Goal: Task Accomplishment & Management: Complete application form

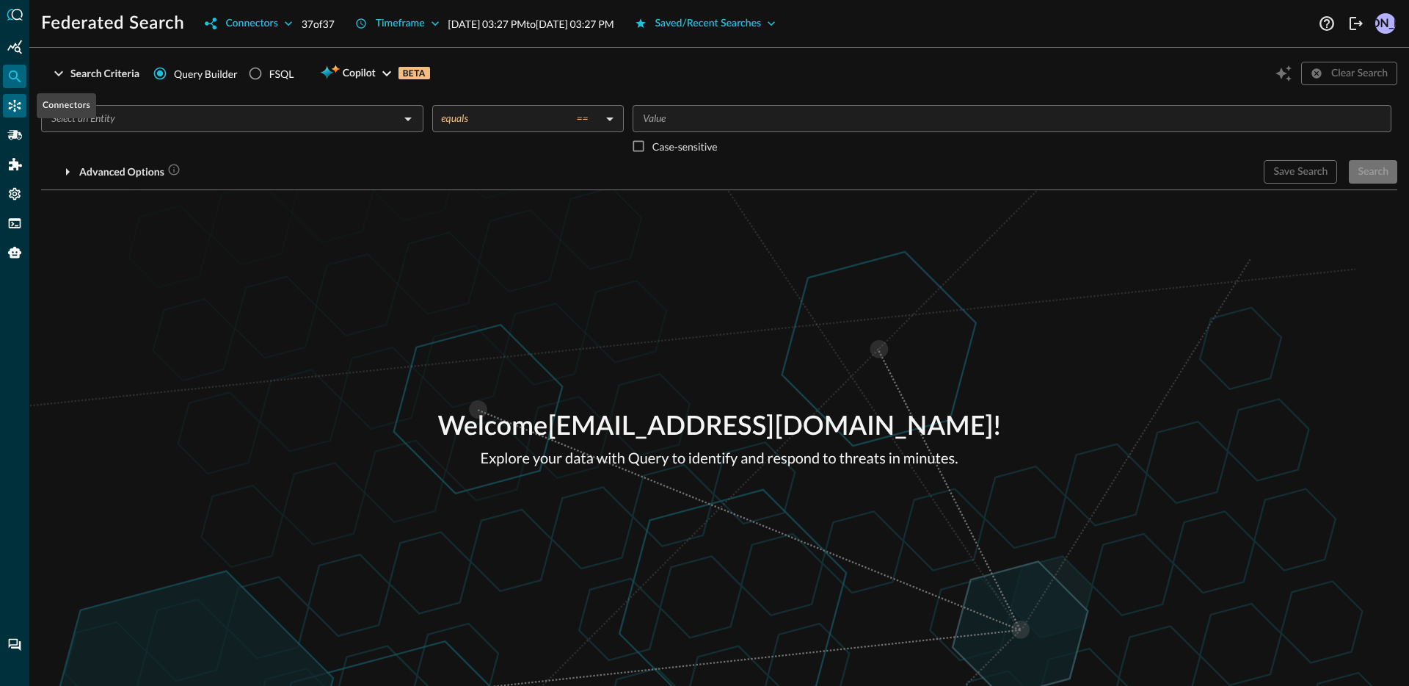
click at [21, 115] on div "Connectors" at bounding box center [14, 105] width 23 height 23
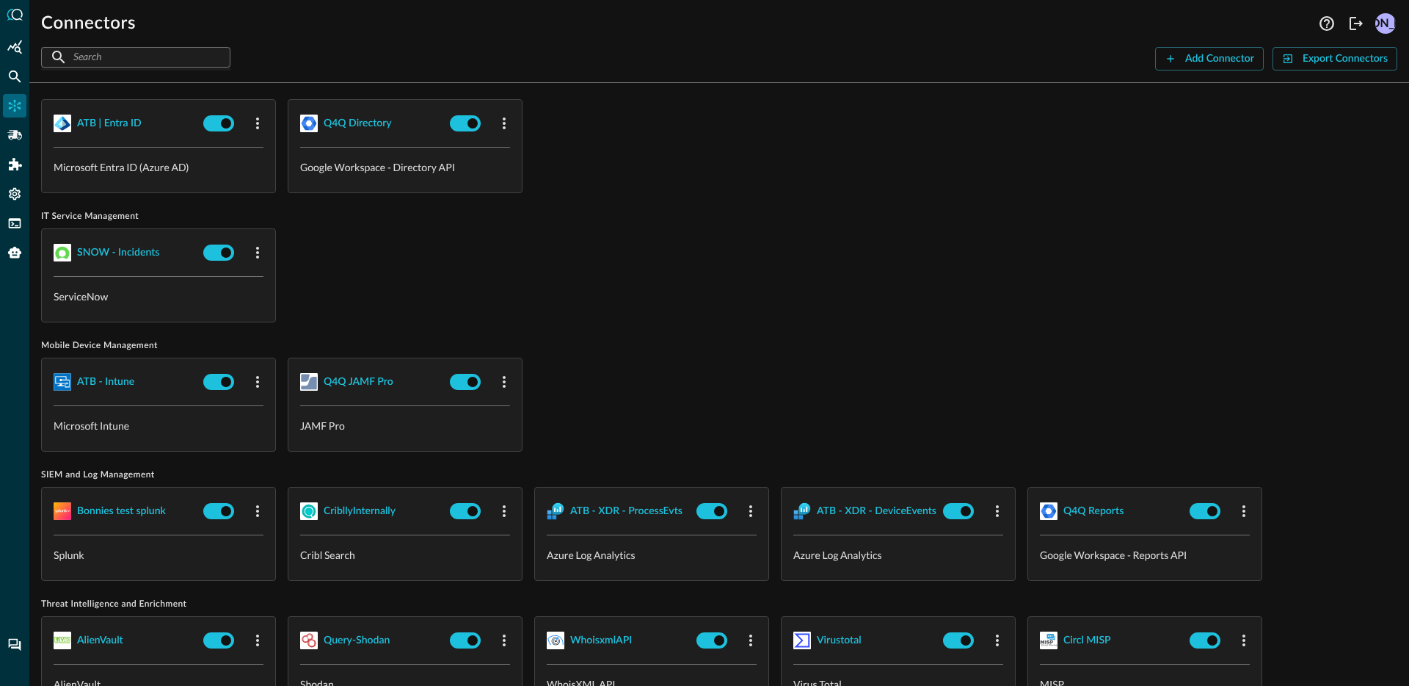
scroll to position [924, 0]
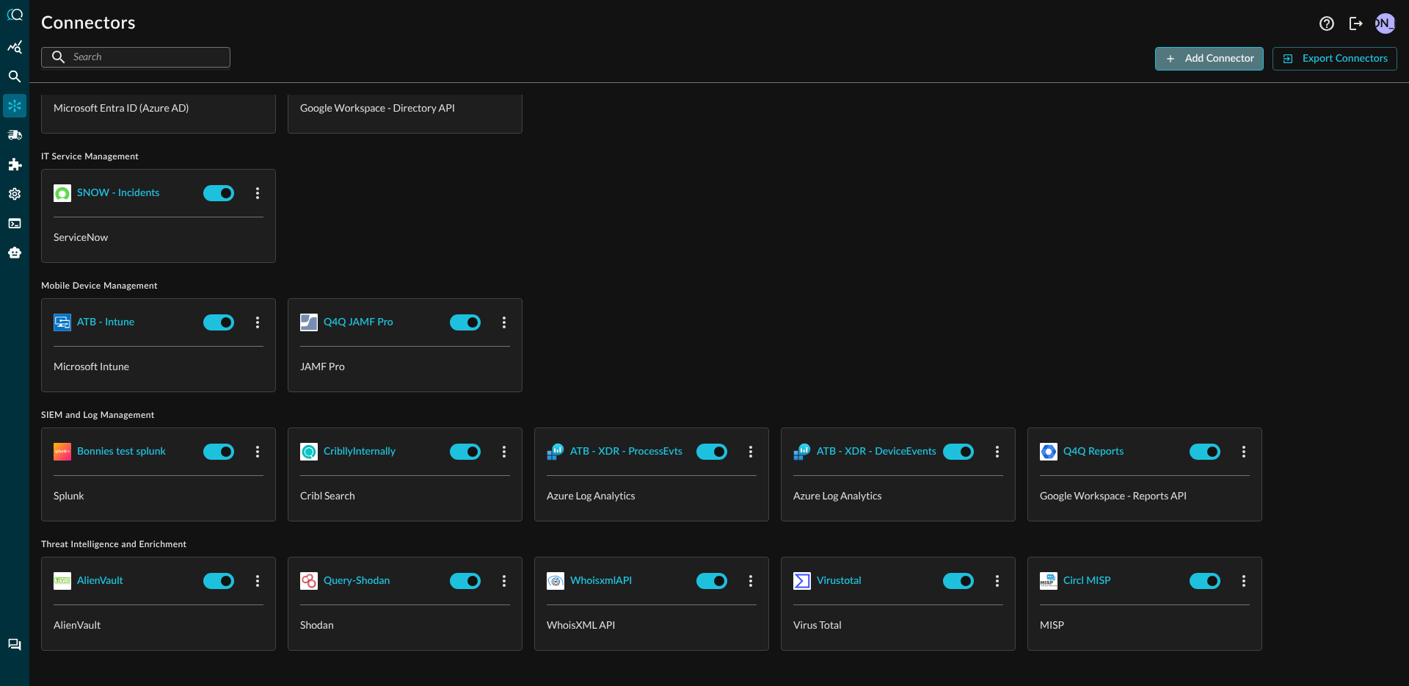
click at [1179, 65] on button "Add Connector" at bounding box center [1209, 58] width 109 height 23
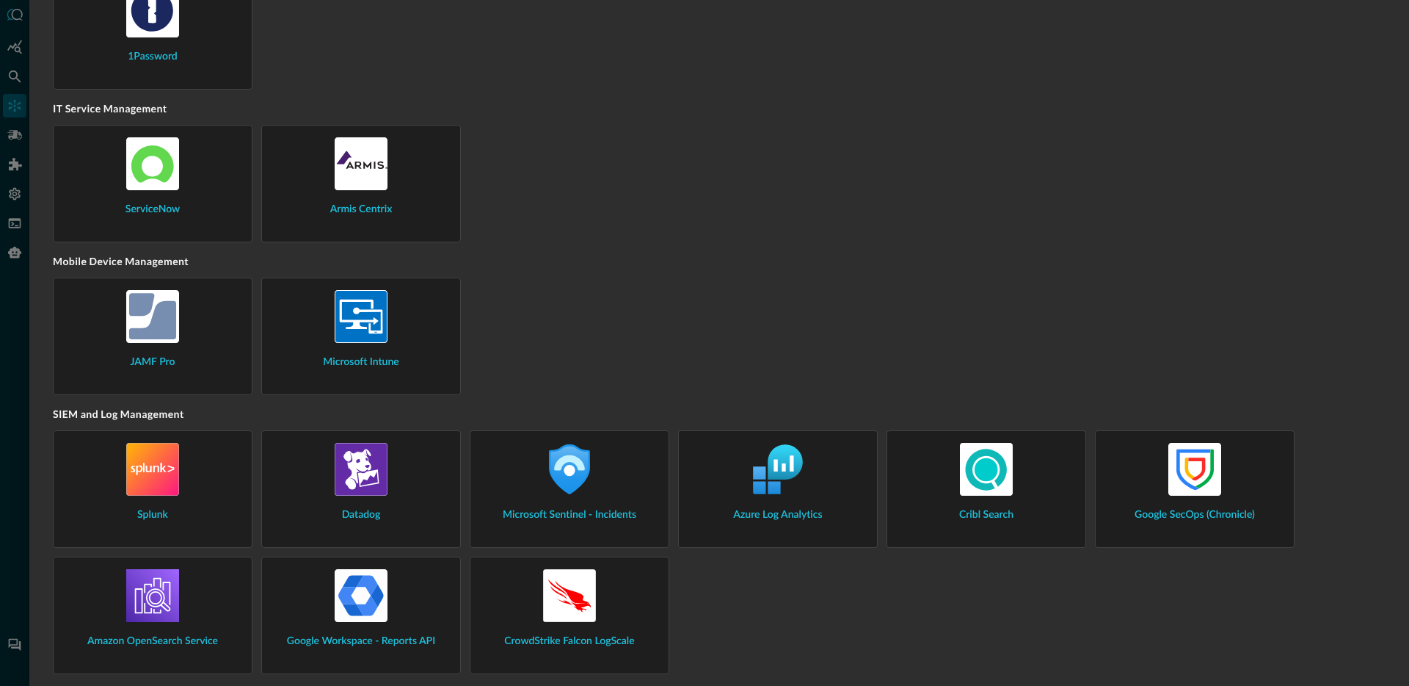
scroll to position [1420, 0]
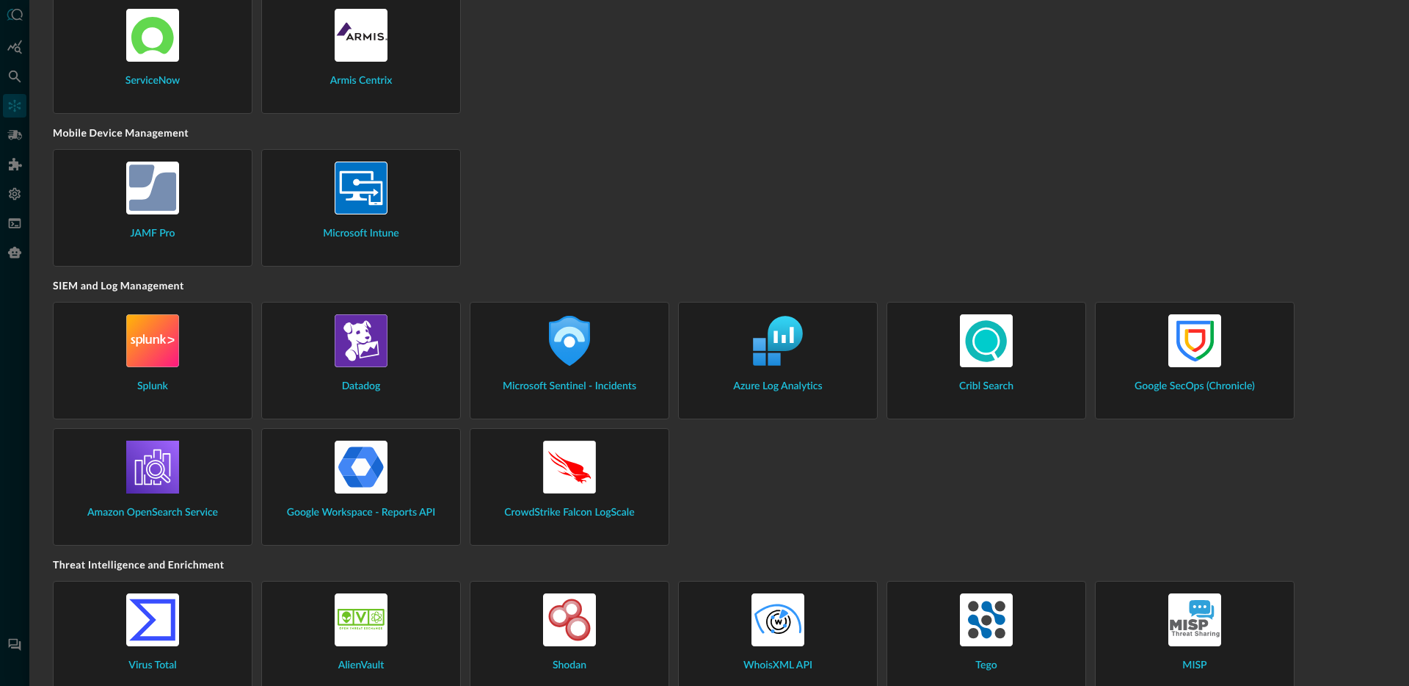
click at [797, 357] on img at bounding box center [778, 340] width 53 height 53
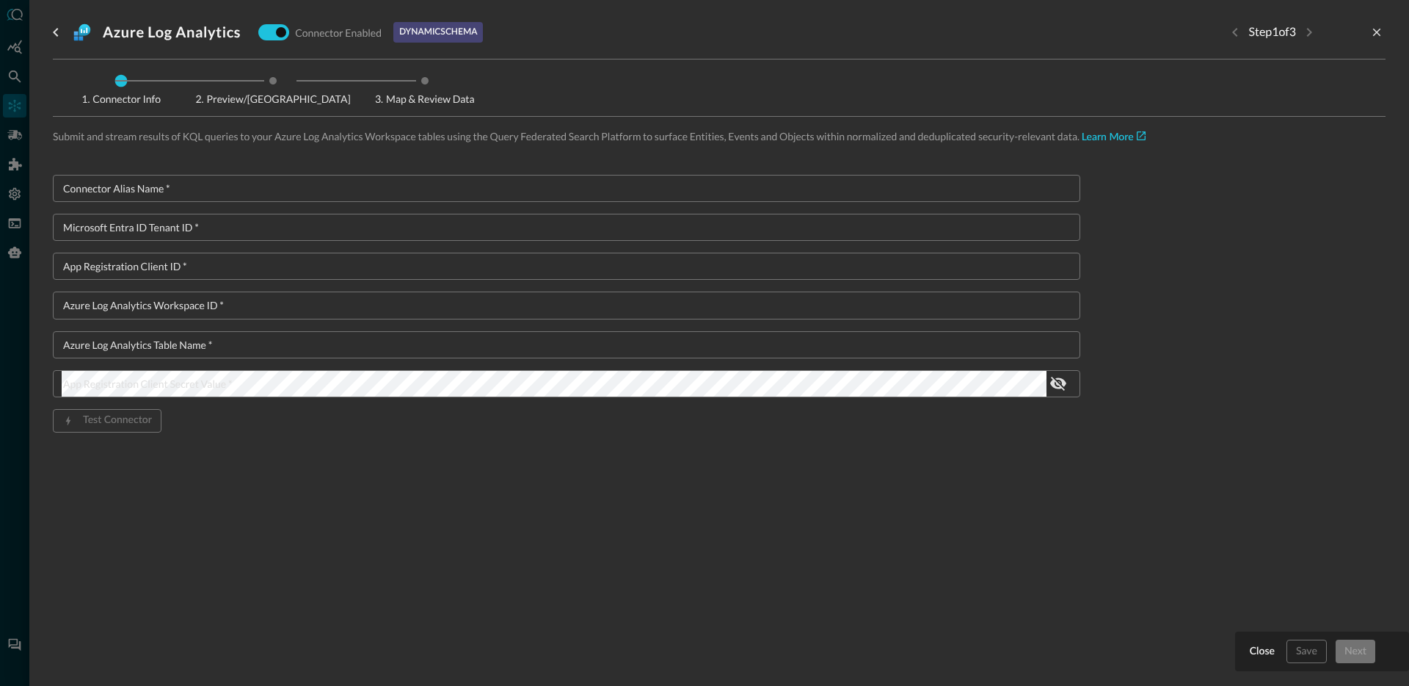
click at [400, 200] on div "Connector Alias Name   * Connector Alias Name   * Microsoft Entra ID Tenant ID …" at bounding box center [567, 327] width 1028 height 305
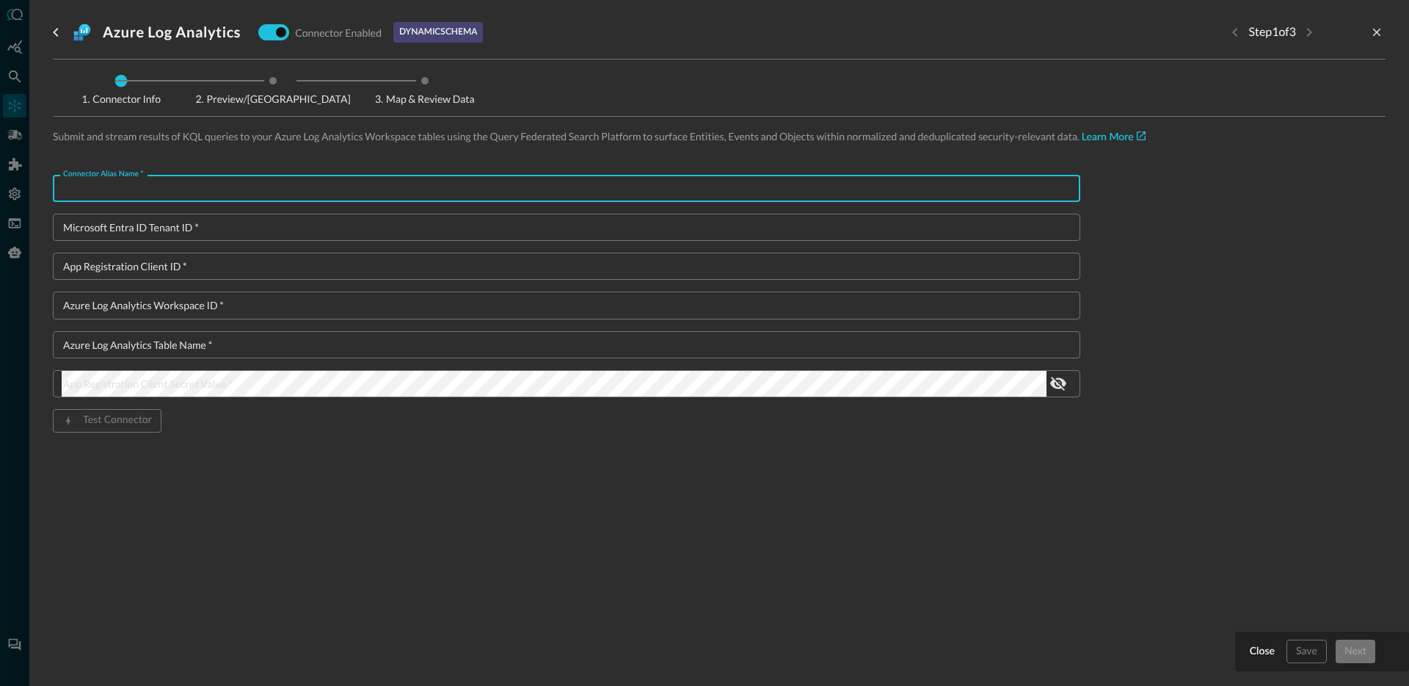
click at [400, 194] on input "Connector Alias Name   *" at bounding box center [571, 188] width 1019 height 27
type input "ATB - AzureActivity"
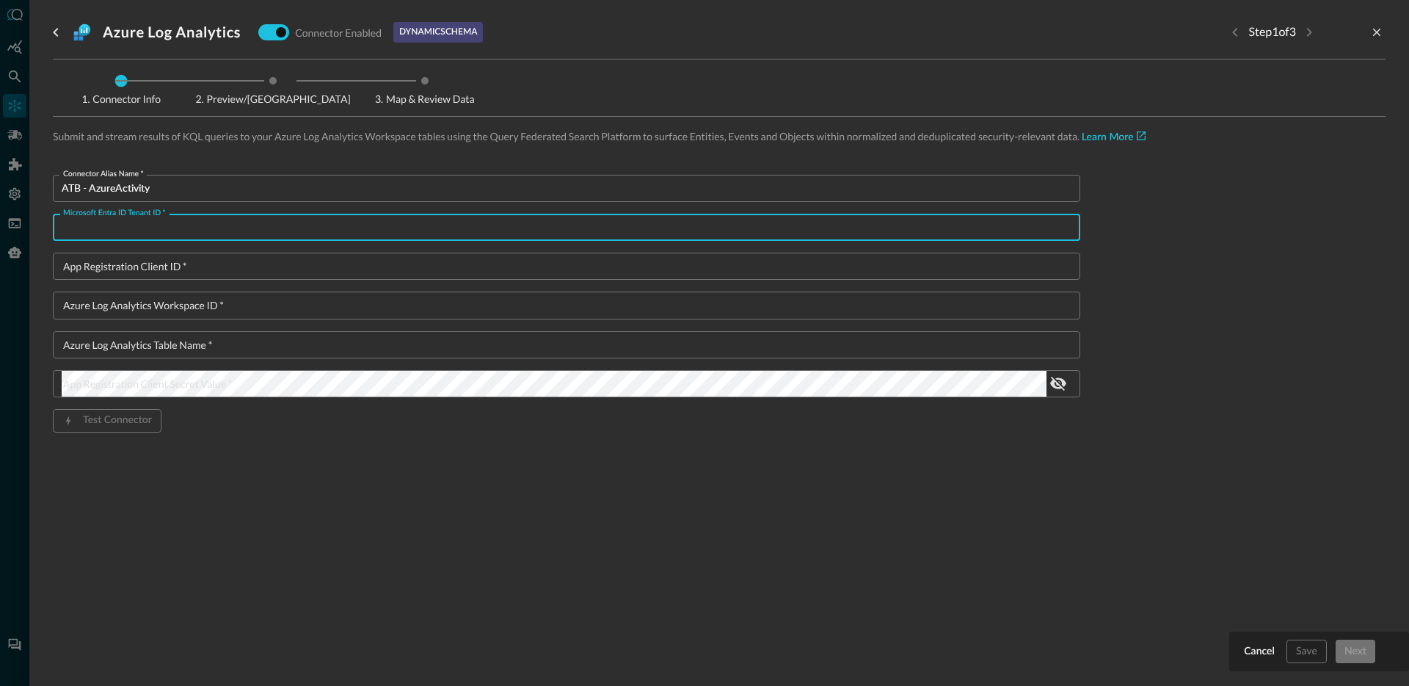
paste input "11925307-86e5-4a24-ac99-31d7c159ad2b"
type input "11925307-86e5-4a24-ac99-31d7c159ad2b"
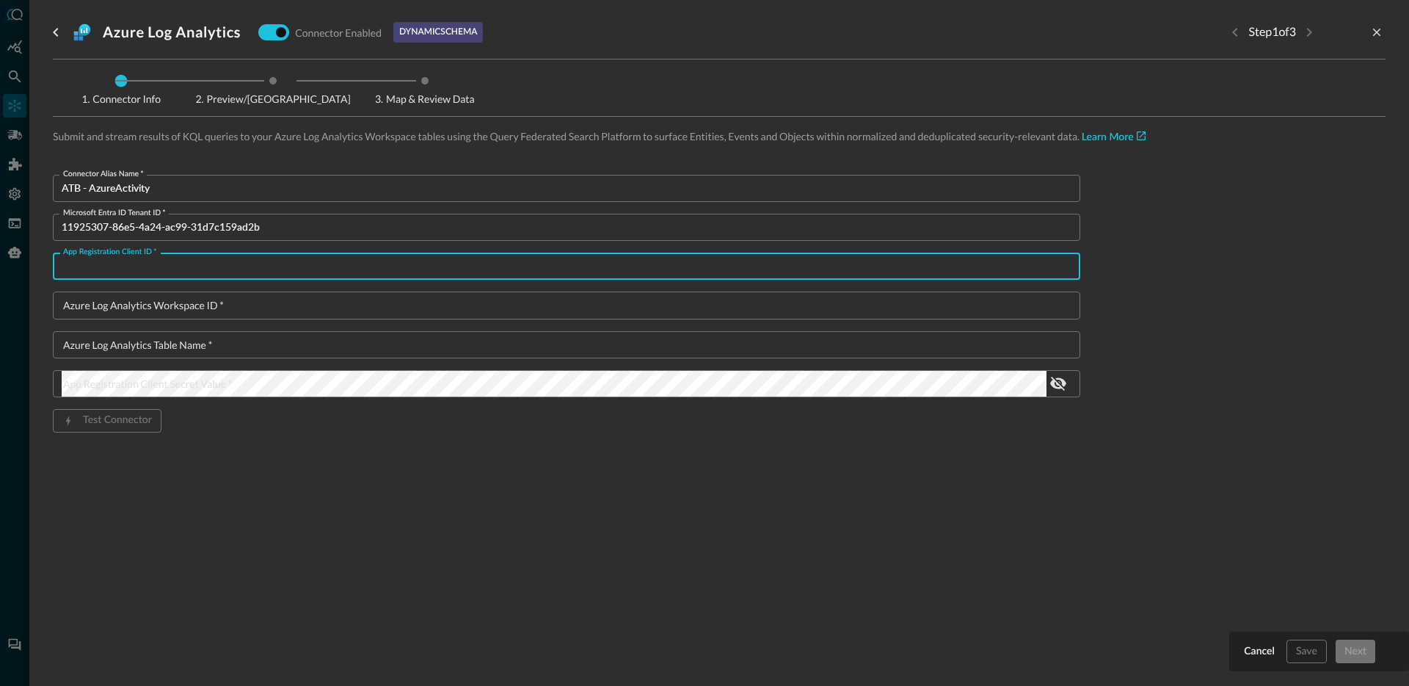
paste input "52d8ea3c-eda3-4a26-9cf8-346bbaf8fa5d"
type input "52d8ea3c-eda3-4a26-9cf8-346bbaf8fa5d"
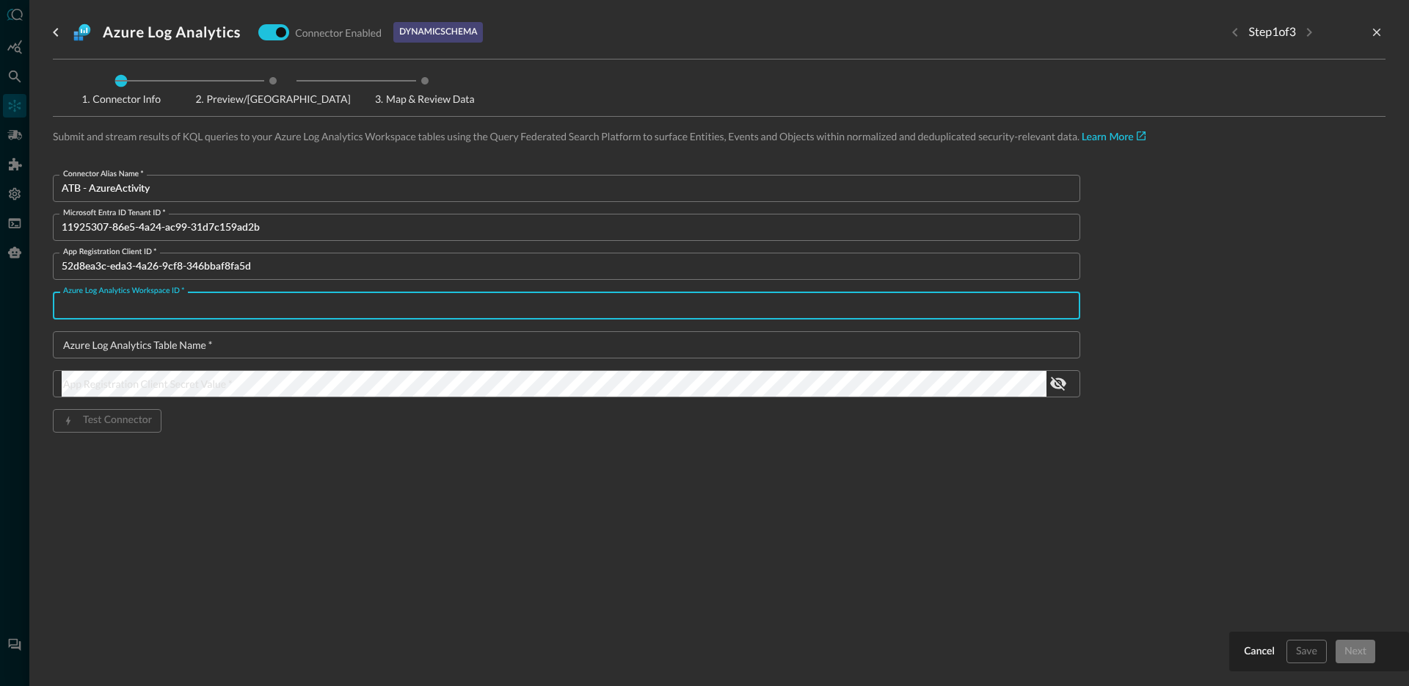
paste input "273b5c16-9882-46c0-9559-2997e05fc9fb"
type input "273b5c16-9882-46c0-9559-2997e05fc9fb"
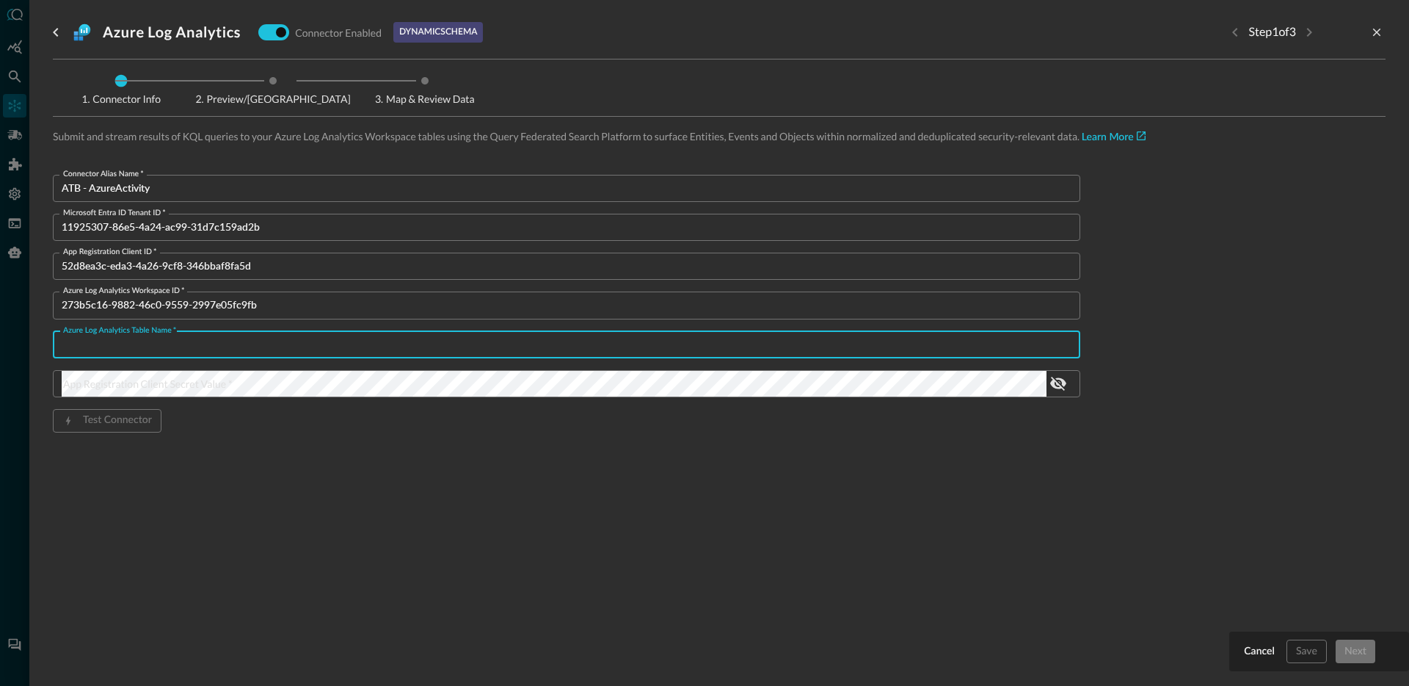
paste input "AzureActivity"
type input "AzureActivity"
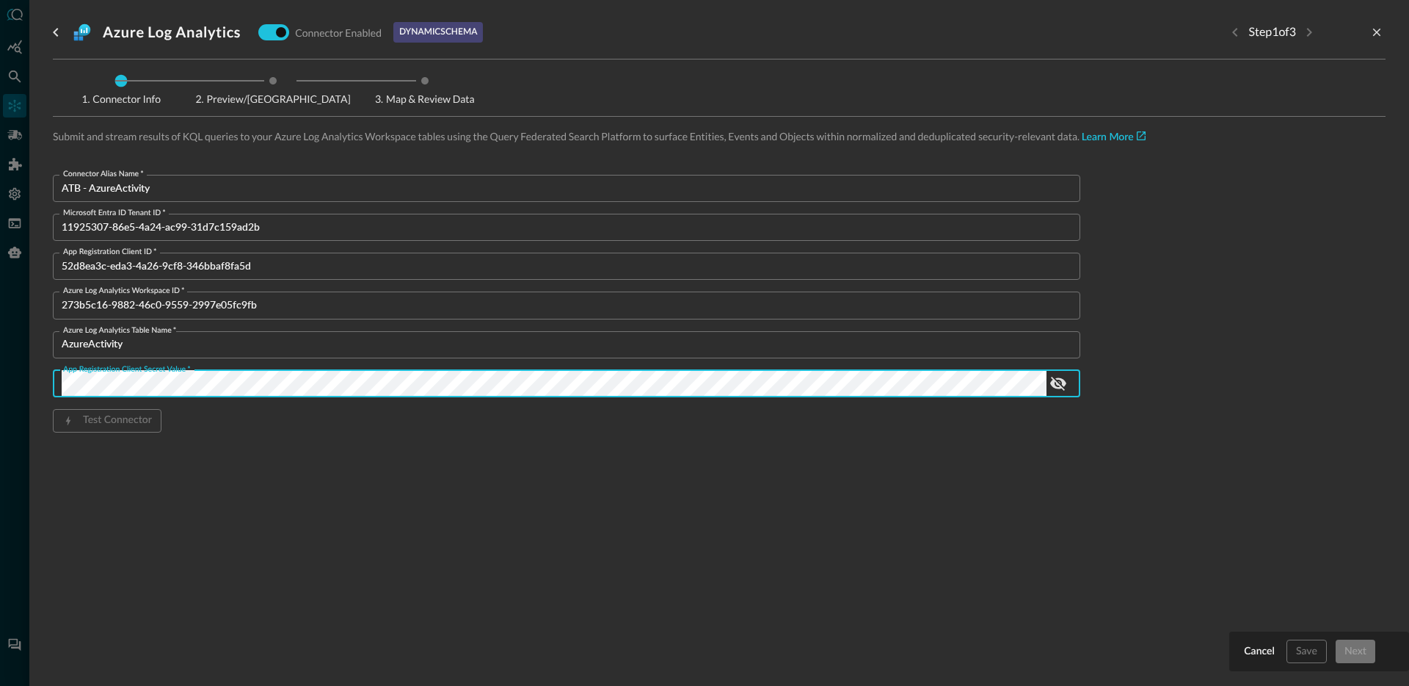
click at [359, 476] on div "Connector Alias Name   * ATB - AzureActivity Connector Alias Name   * Microsoft…" at bounding box center [567, 327] width 1028 height 305
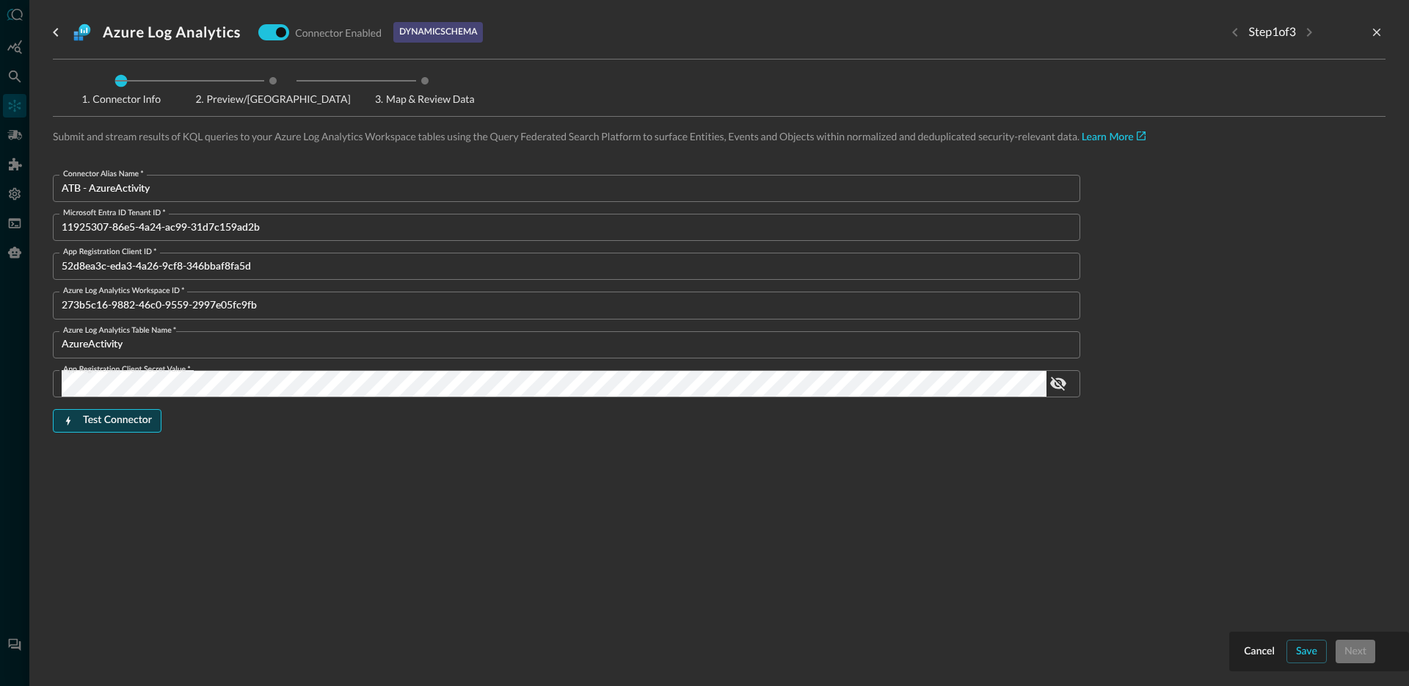
click at [112, 418] on button "Test Connector" at bounding box center [107, 420] width 109 height 23
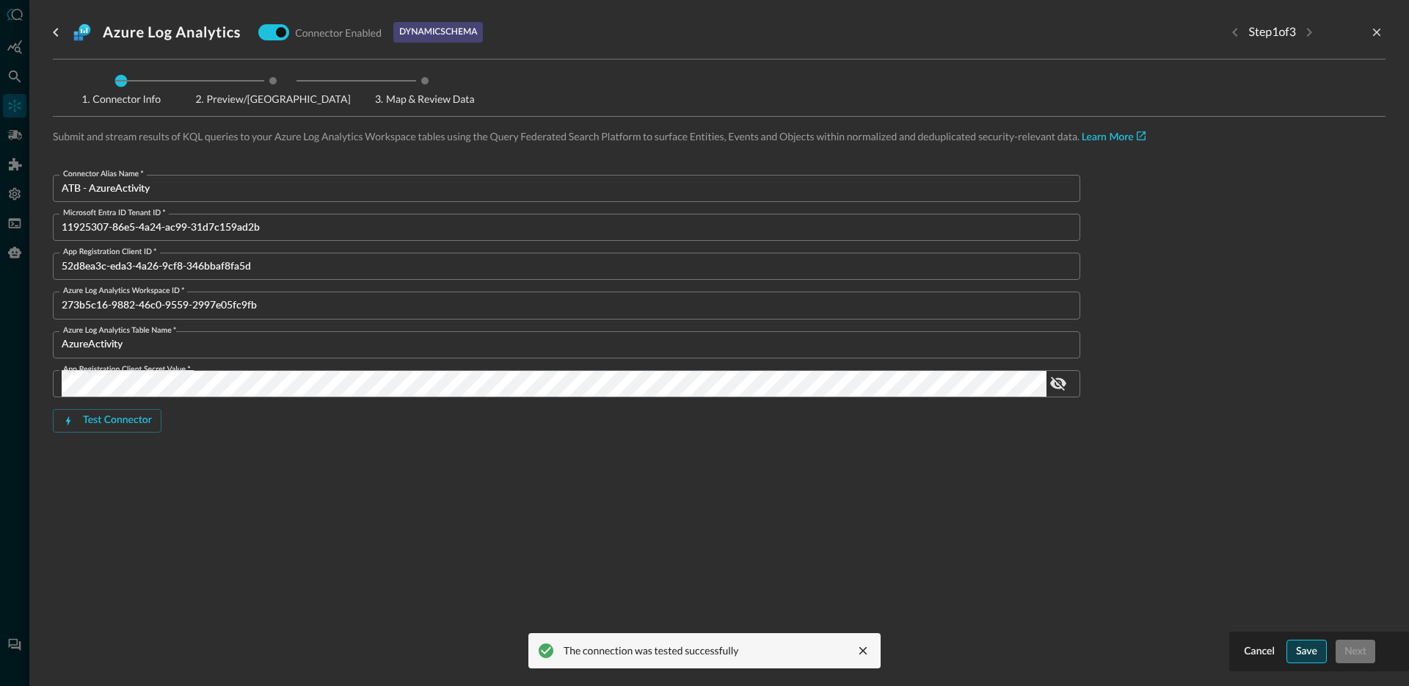
click at [1312, 648] on button "Save" at bounding box center [1307, 650] width 40 height 23
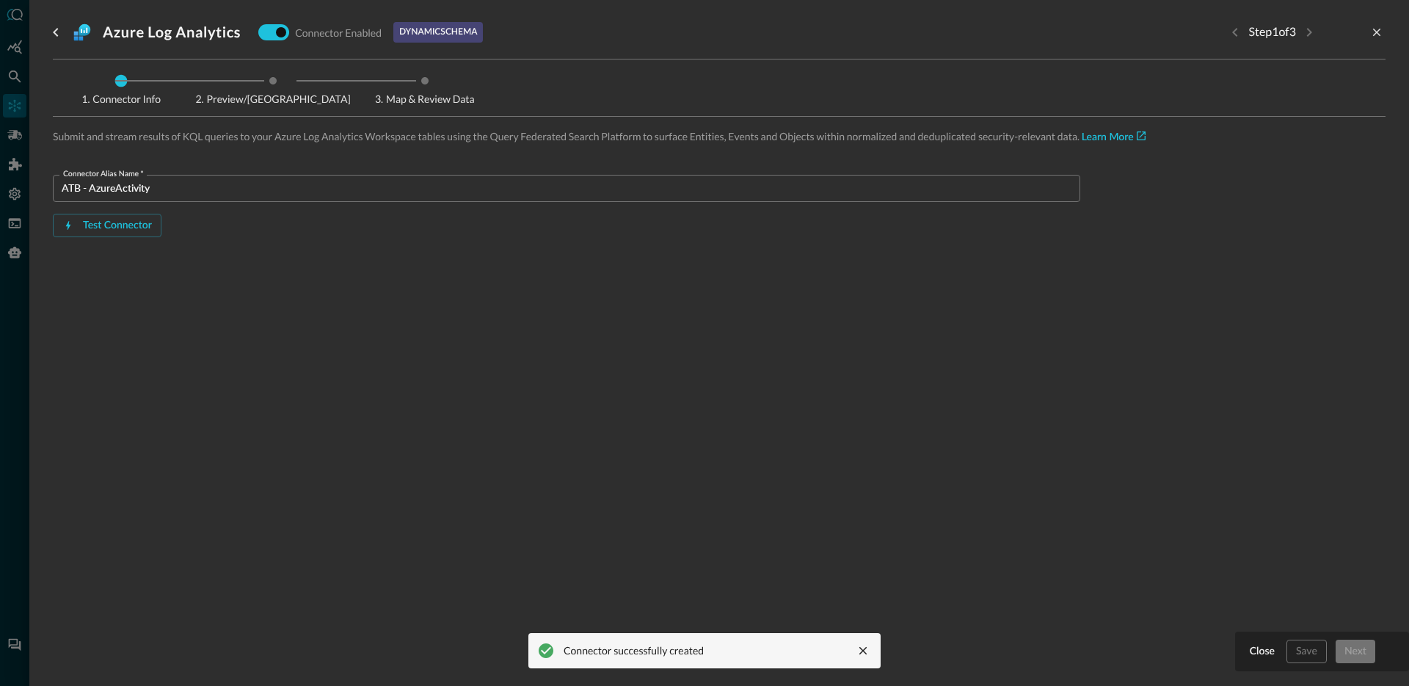
type input "AzureLogAnalytics"
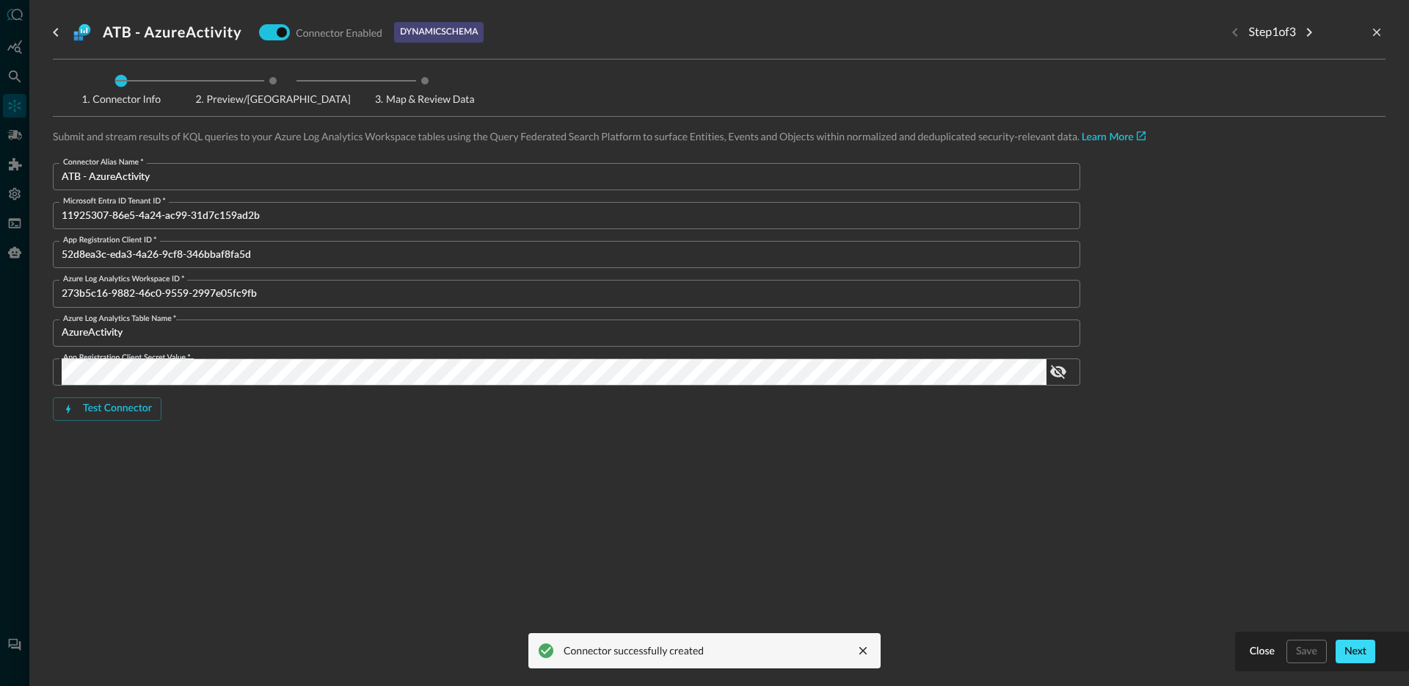
click at [1345, 652] on button "Next" at bounding box center [1356, 650] width 40 height 23
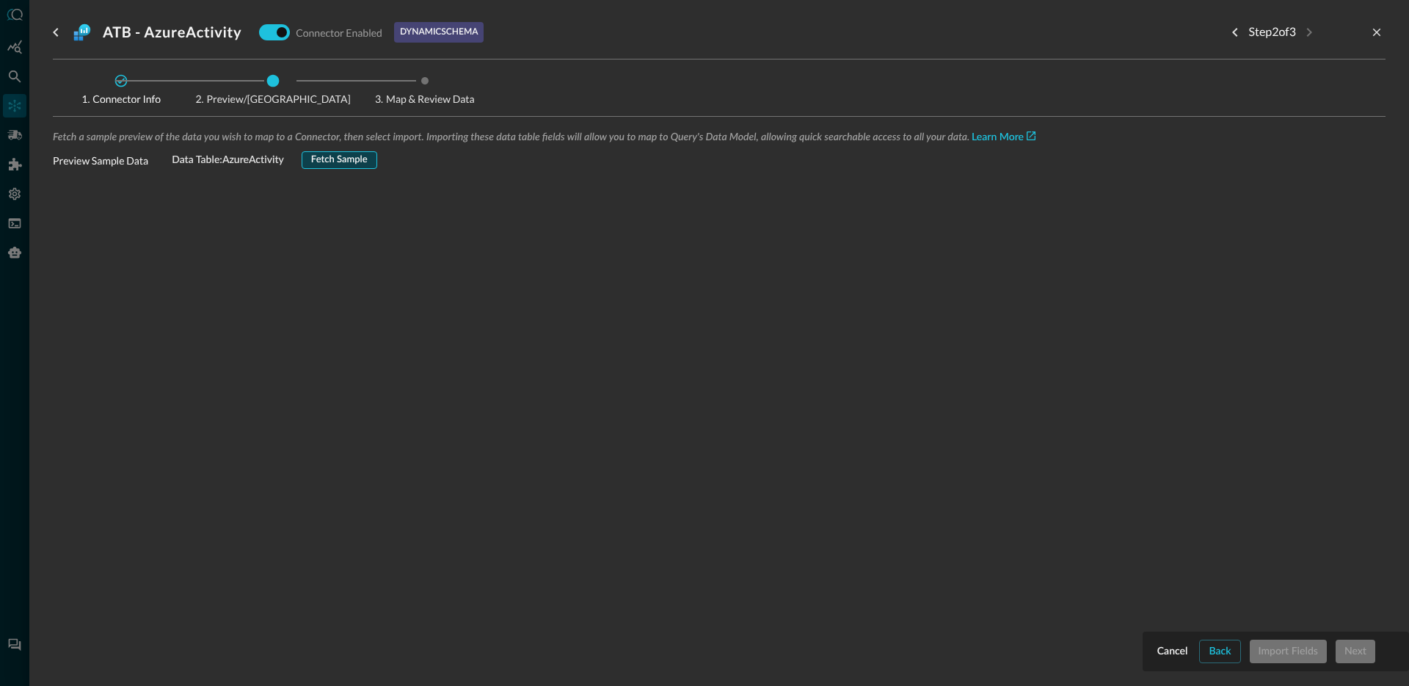
click at [360, 161] on button "Fetch Sample" at bounding box center [340, 160] width 76 height 18
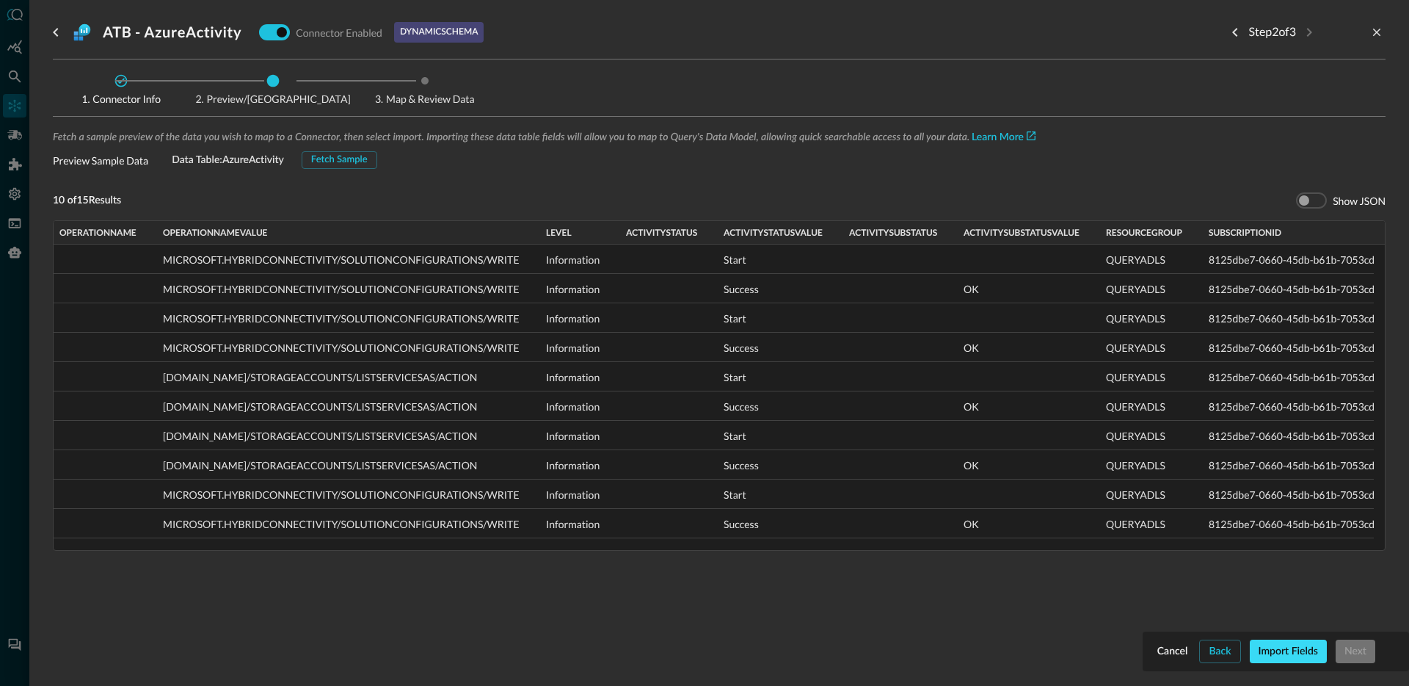
click at [1298, 653] on button "Import Fields" at bounding box center [1288, 650] width 77 height 23
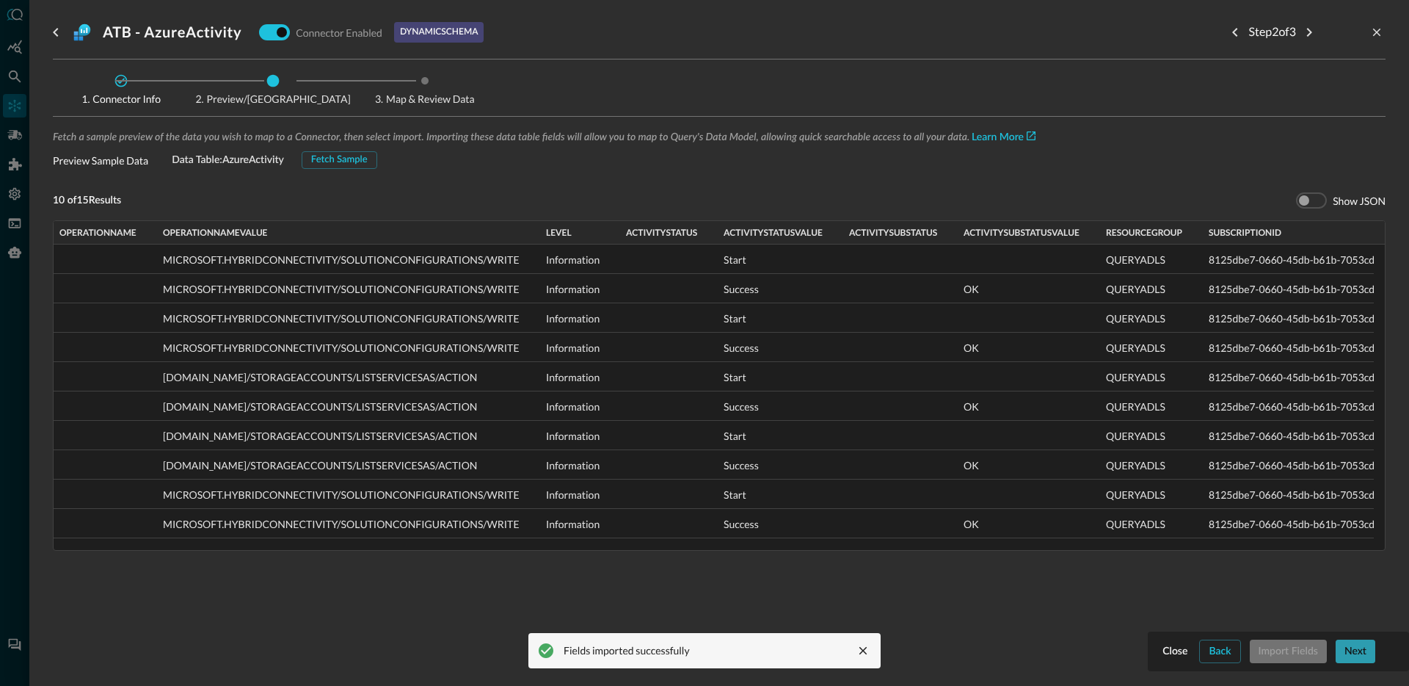
click at [1349, 640] on button "Next" at bounding box center [1356, 650] width 40 height 23
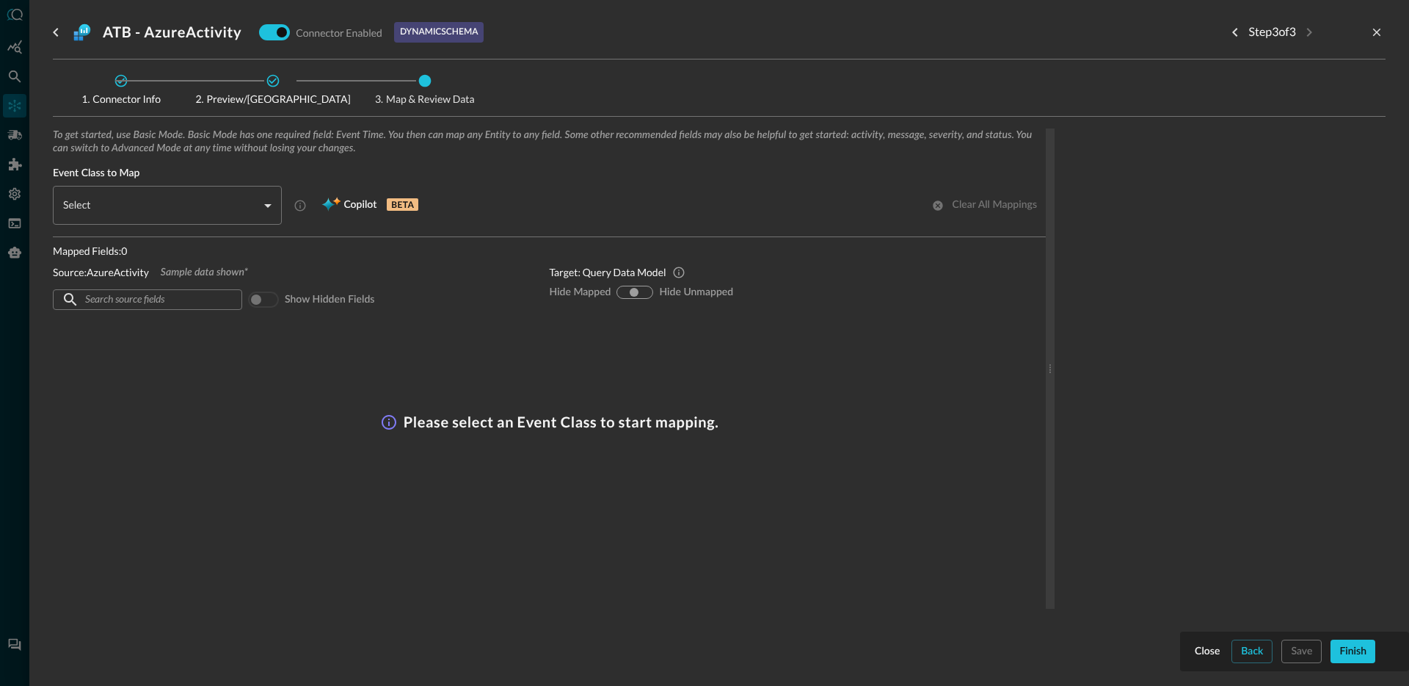
click at [184, 218] on body "Connectors JO ​ ​ Add Connector Export Connectors Cloud Infrastructure and Secu…" at bounding box center [704, 343] width 1409 height 686
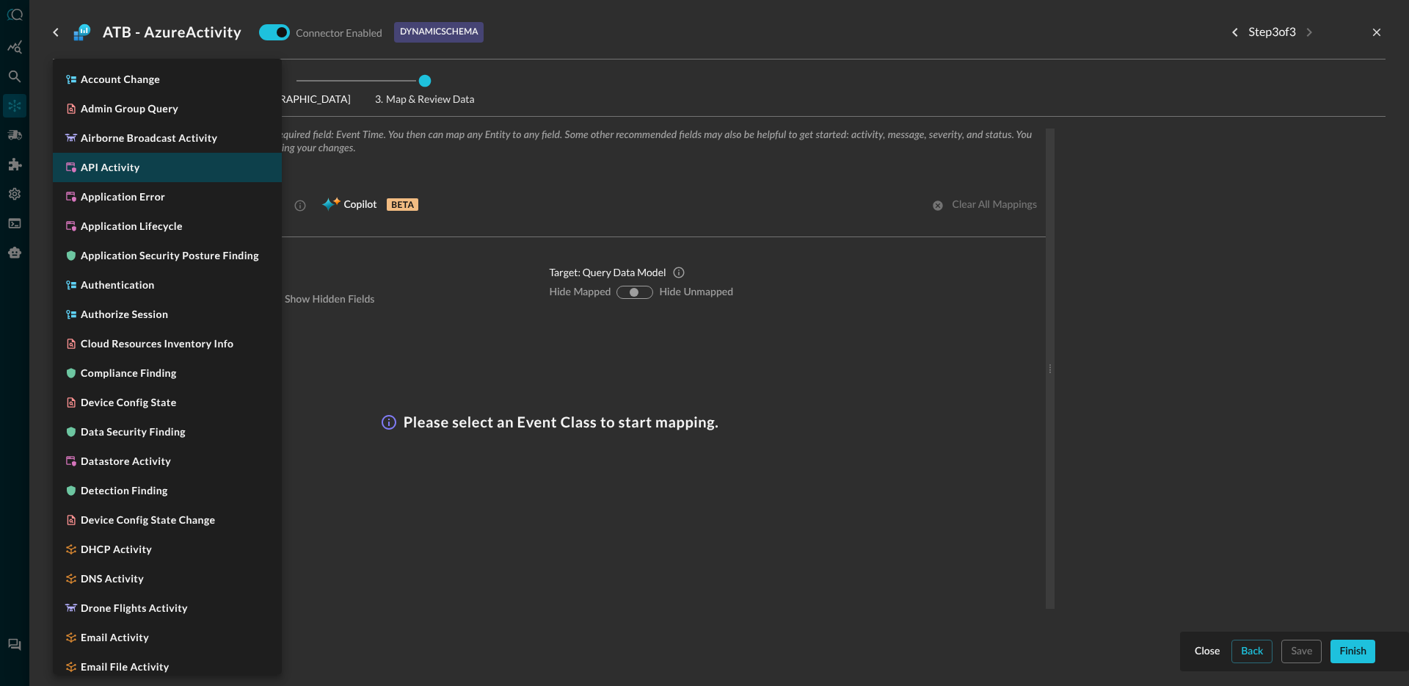
click at [156, 170] on li "API Activity" at bounding box center [167, 167] width 229 height 29
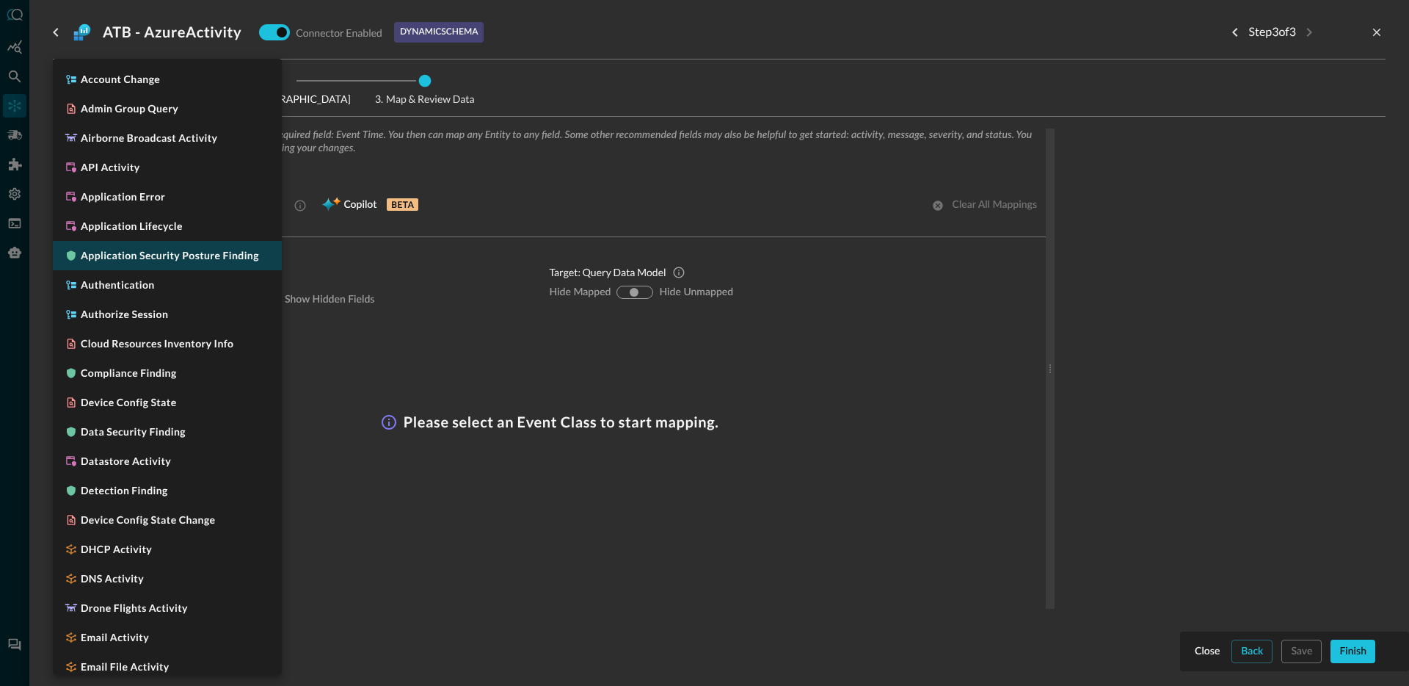
type input "CLASS_API_ACTIVITY"
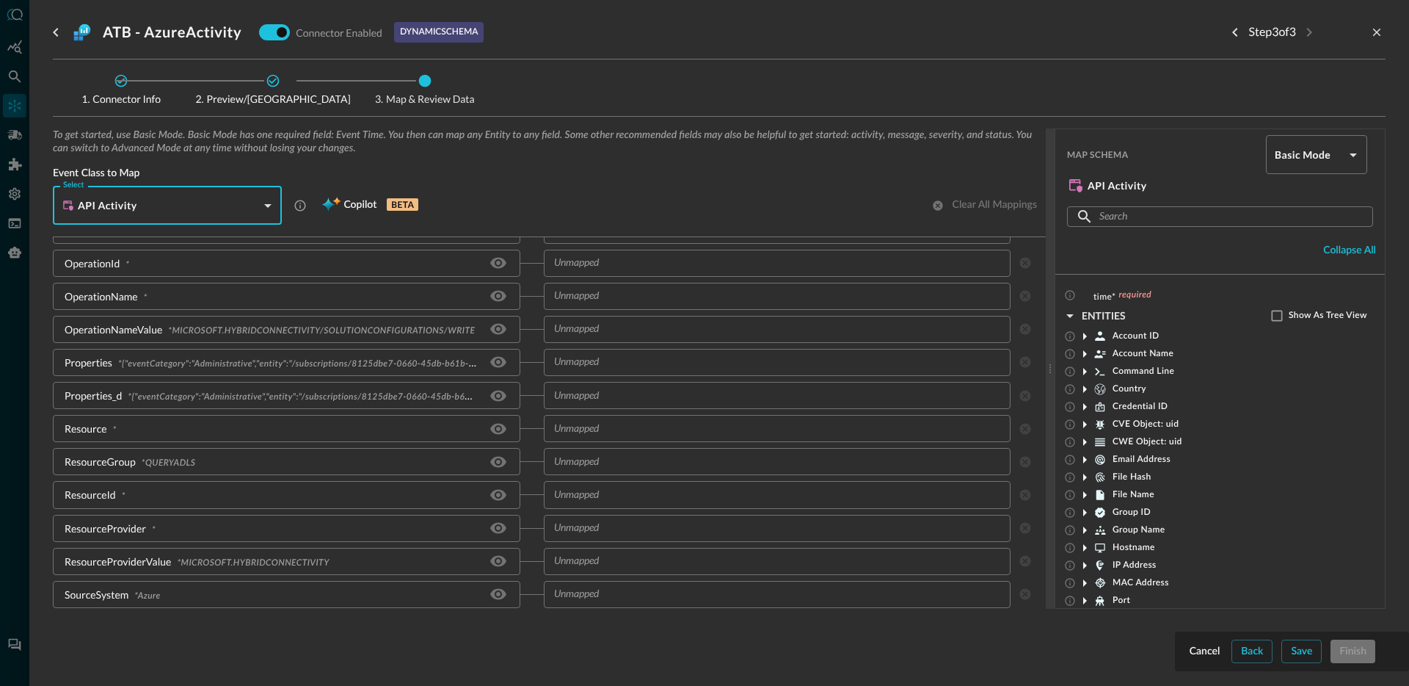
scroll to position [699, 0]
click at [643, 334] on input "text" at bounding box center [765, 330] width 435 height 18
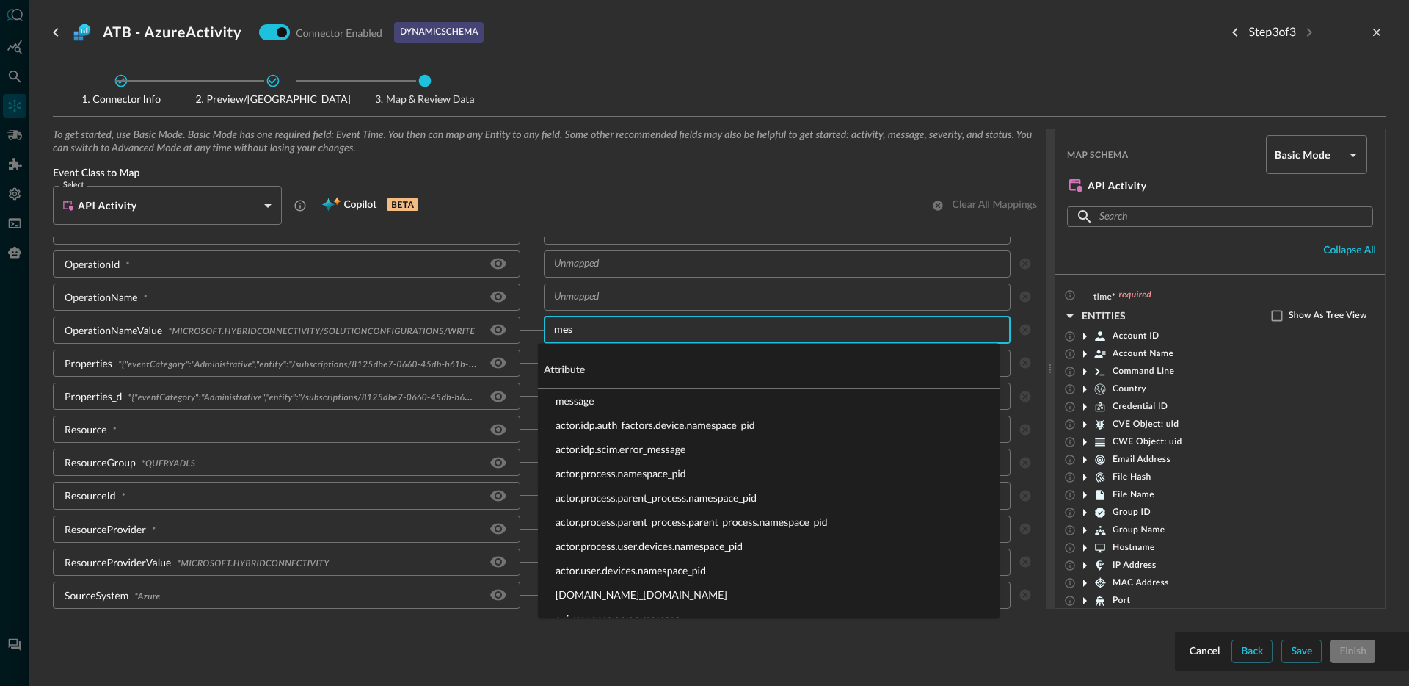
type input "mess"
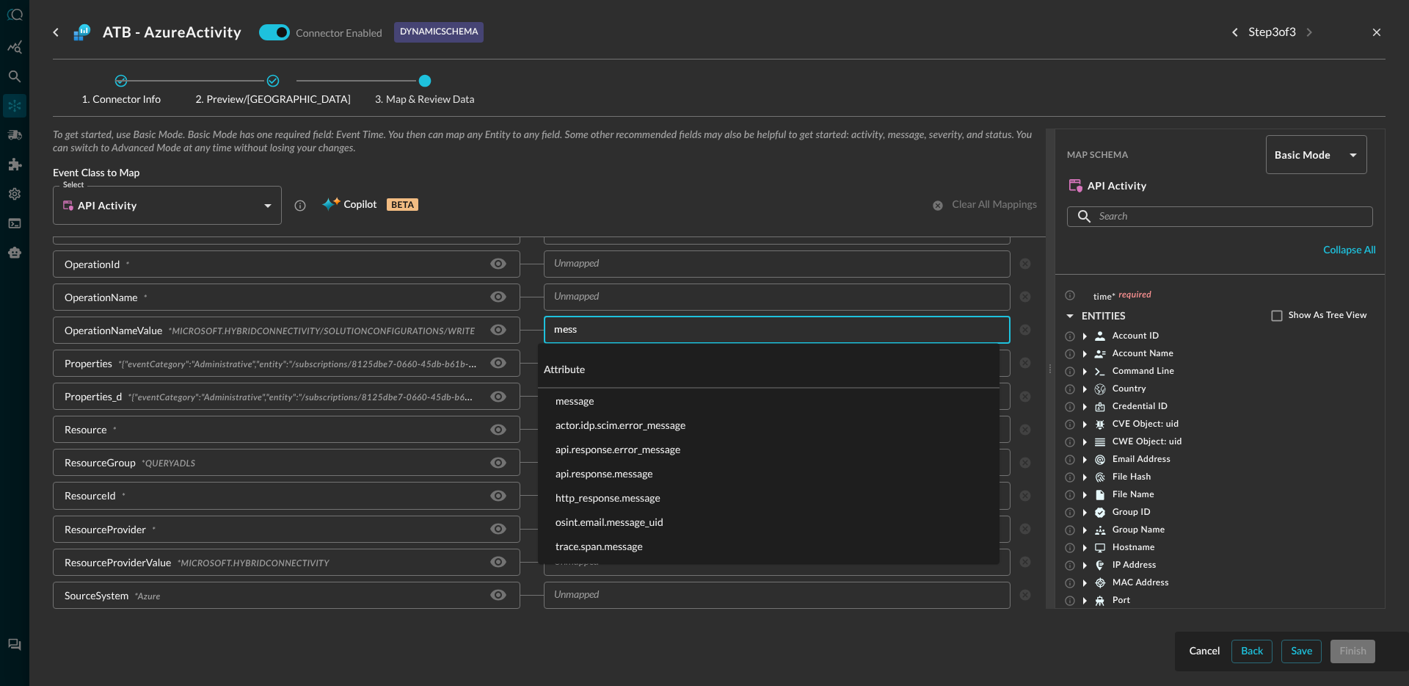
click at [701, 395] on li "message" at bounding box center [769, 400] width 462 height 24
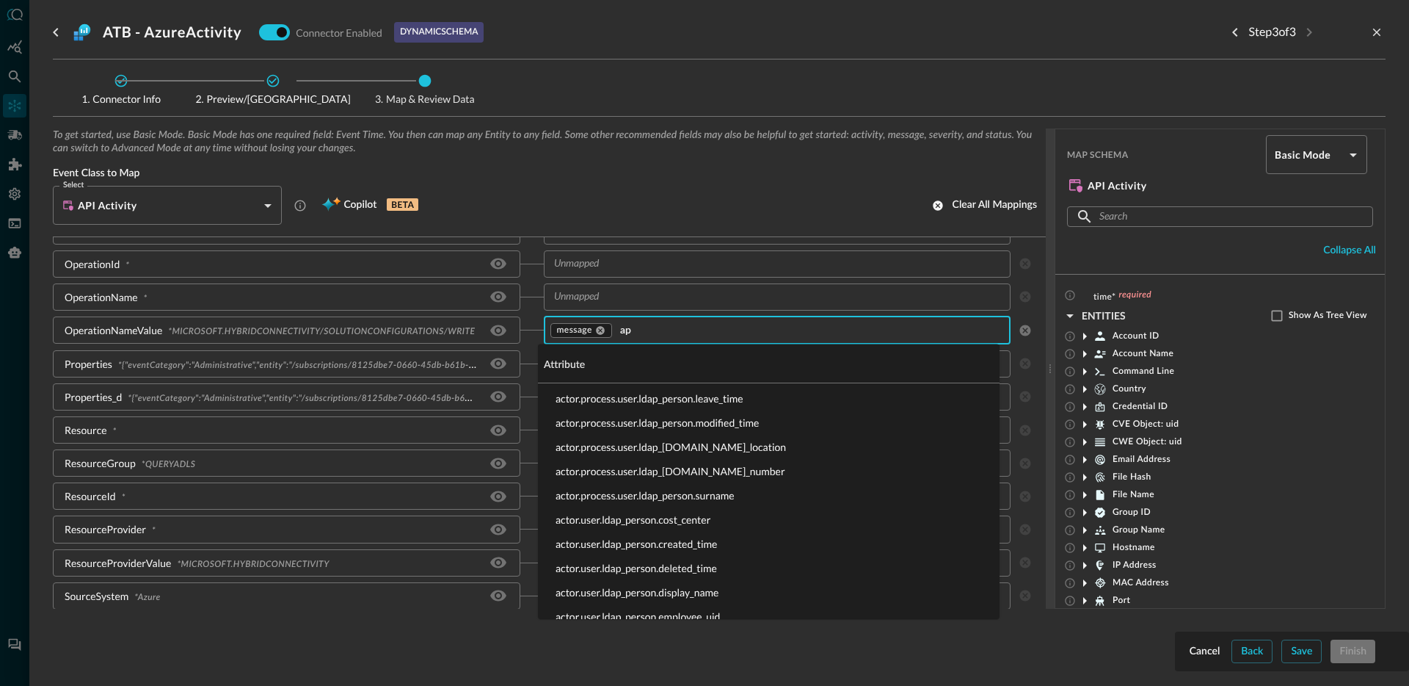
scroll to position [0, 0]
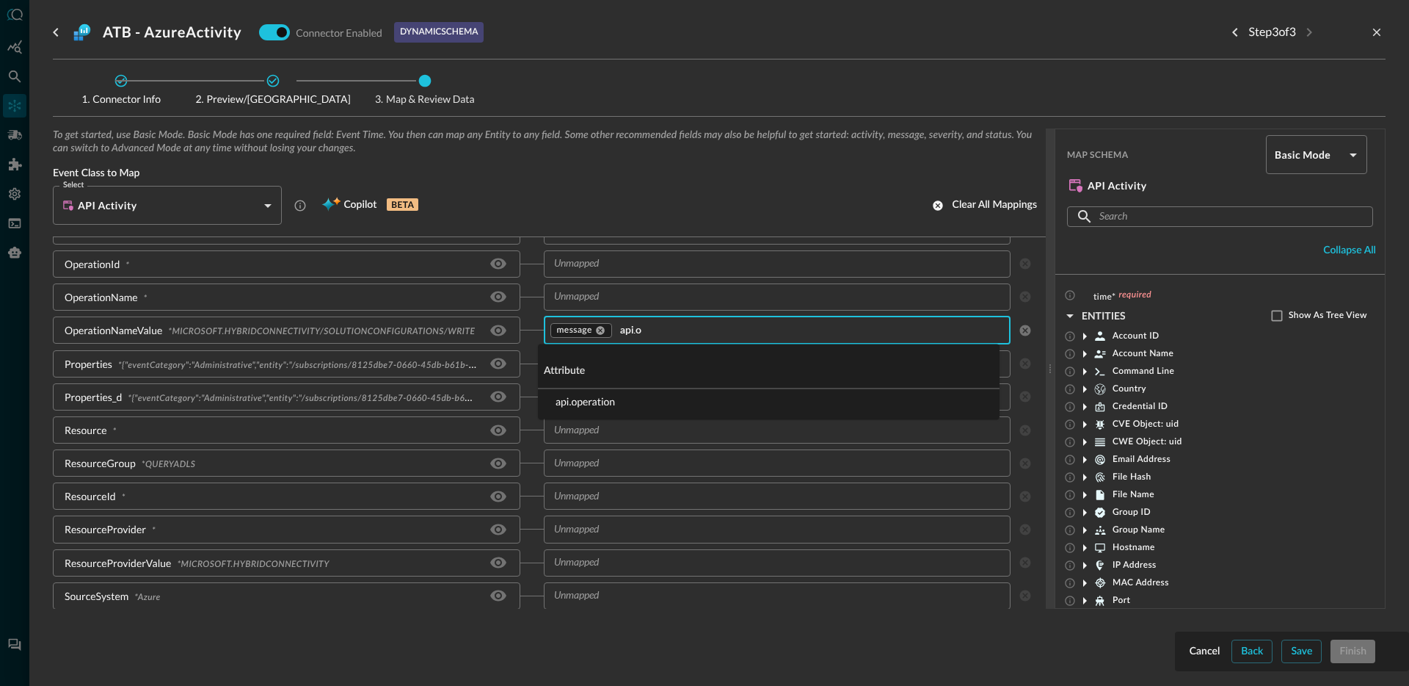
type input "api.op"
click at [652, 405] on li "api.operation" at bounding box center [769, 401] width 462 height 24
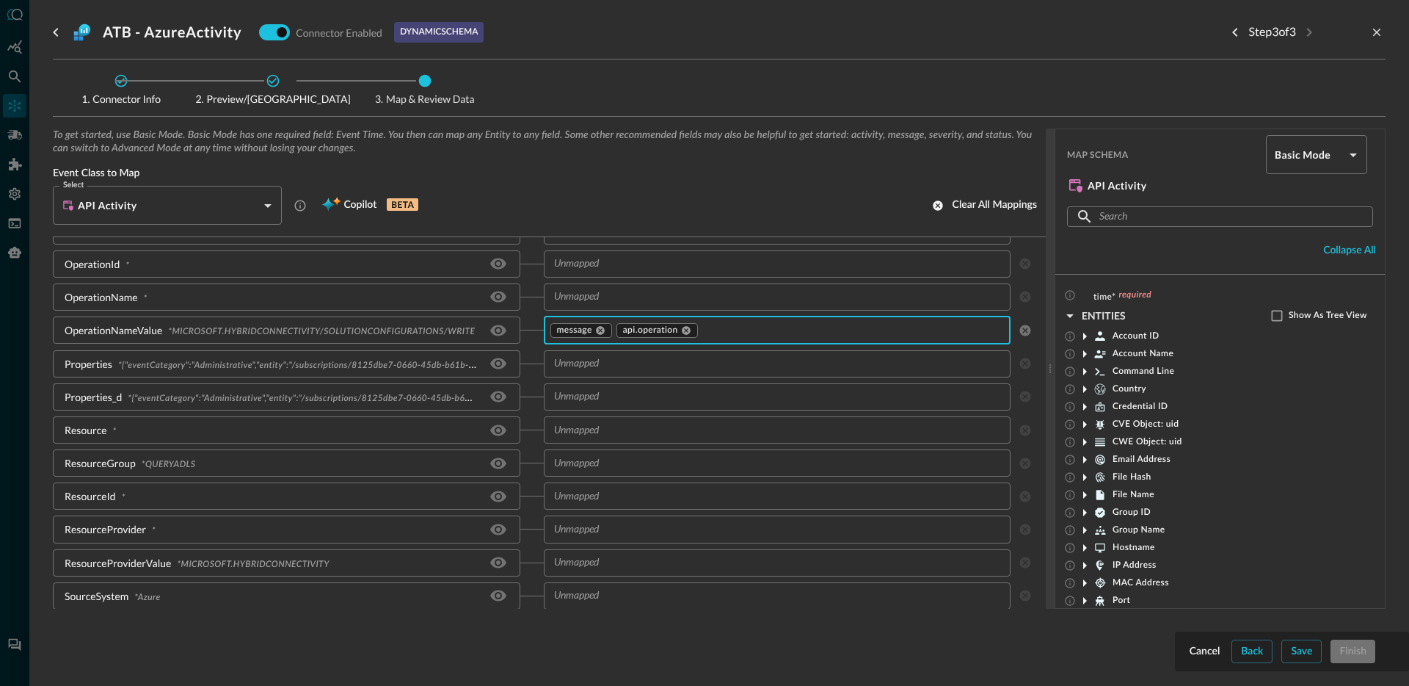
click at [564, 466] on input "text" at bounding box center [765, 463] width 435 height 18
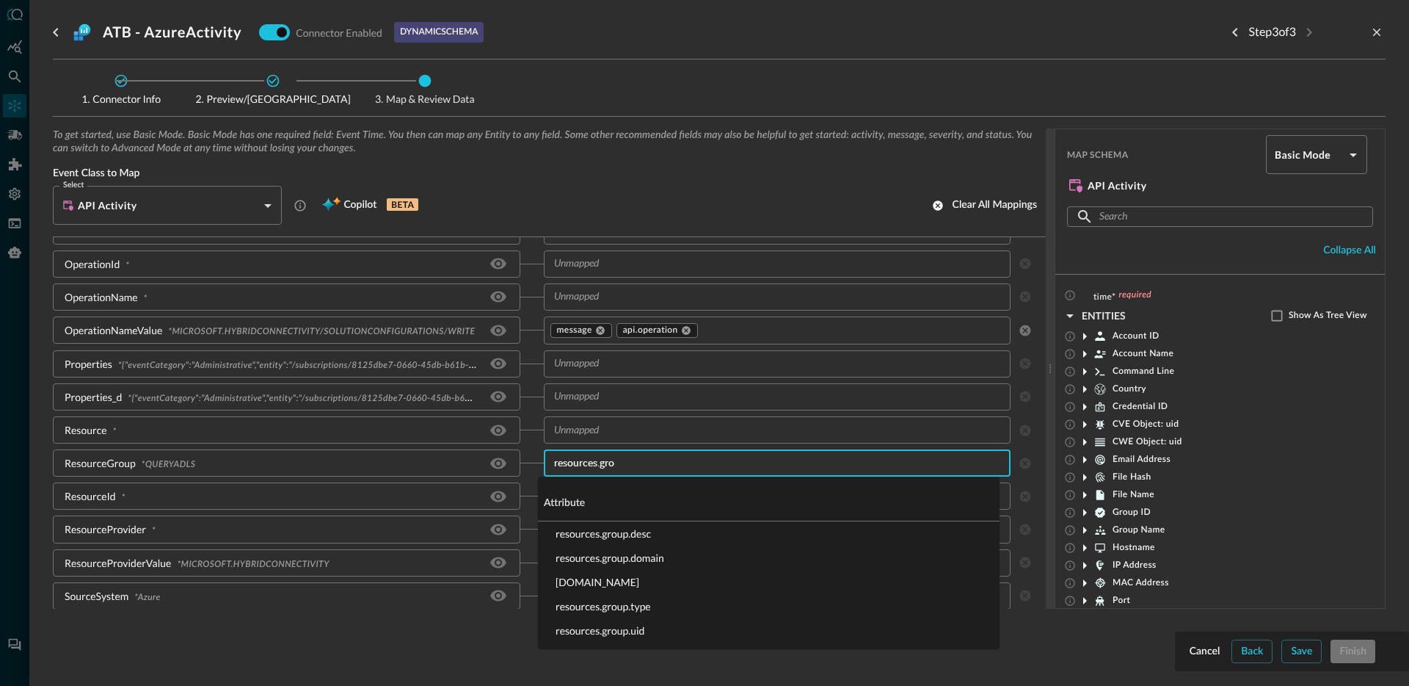
type input "resources.grou"
click at [627, 582] on li "resources.group.name" at bounding box center [769, 582] width 462 height 24
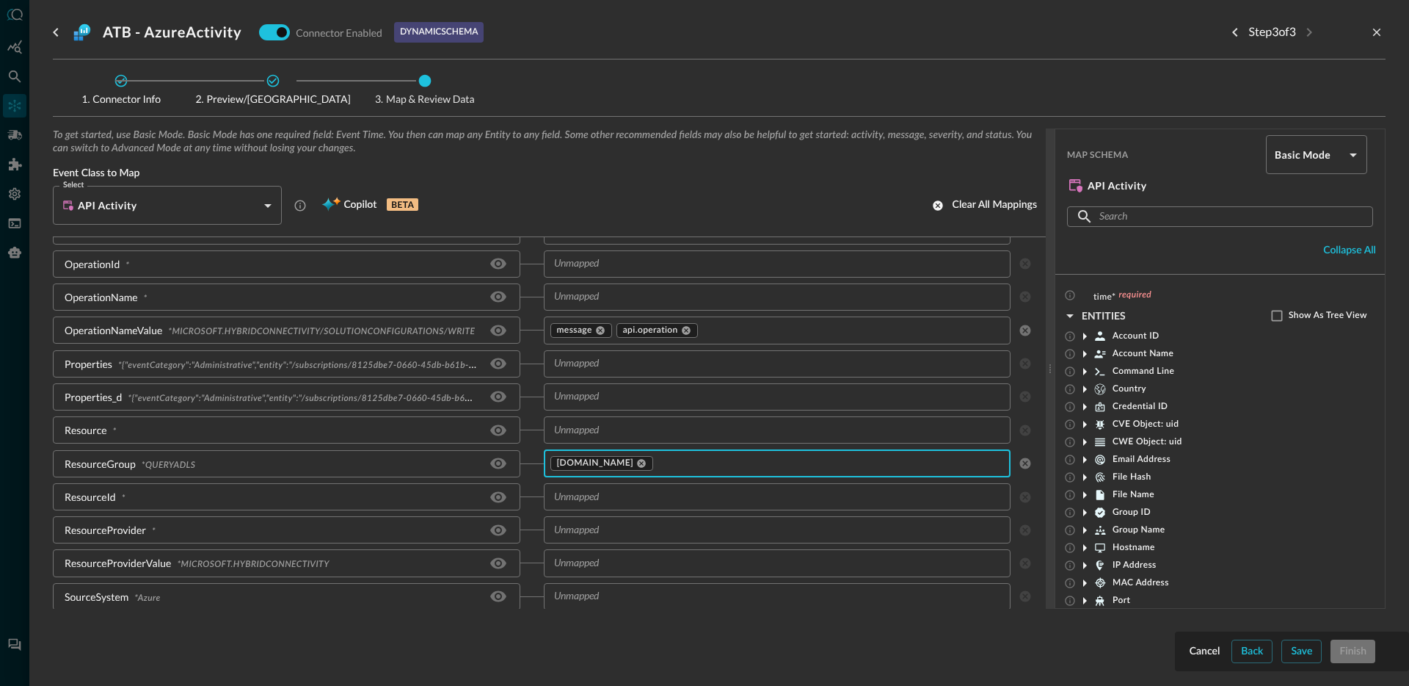
click at [644, 506] on div "​" at bounding box center [778, 496] width 468 height 27
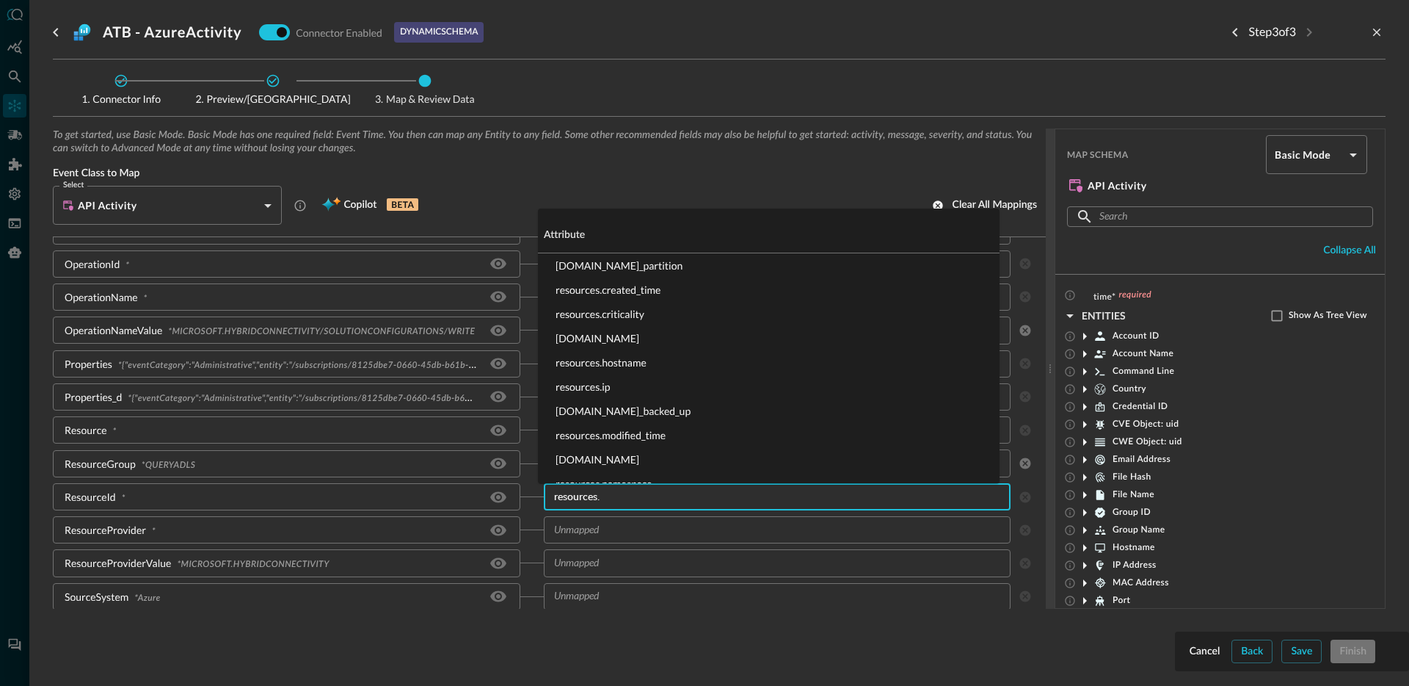
type input "resources.u"
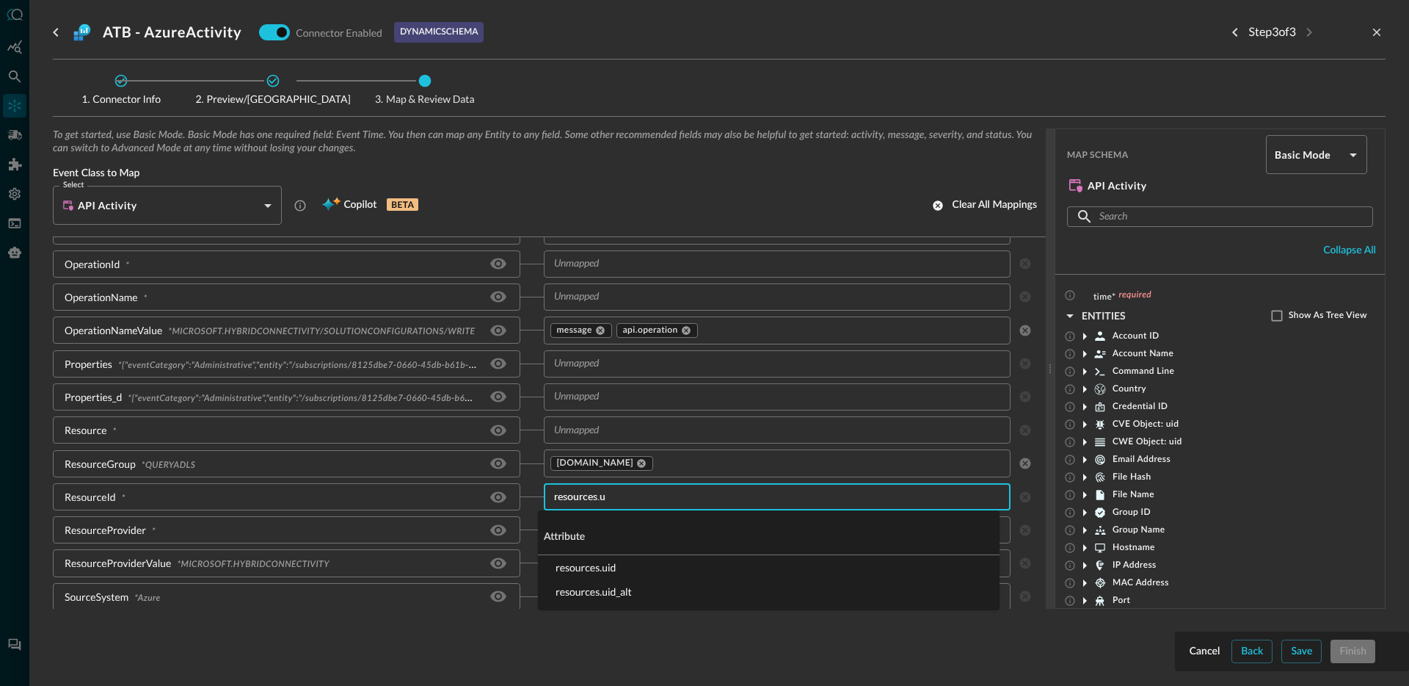
click at [622, 568] on li "resources.uid" at bounding box center [769, 567] width 462 height 24
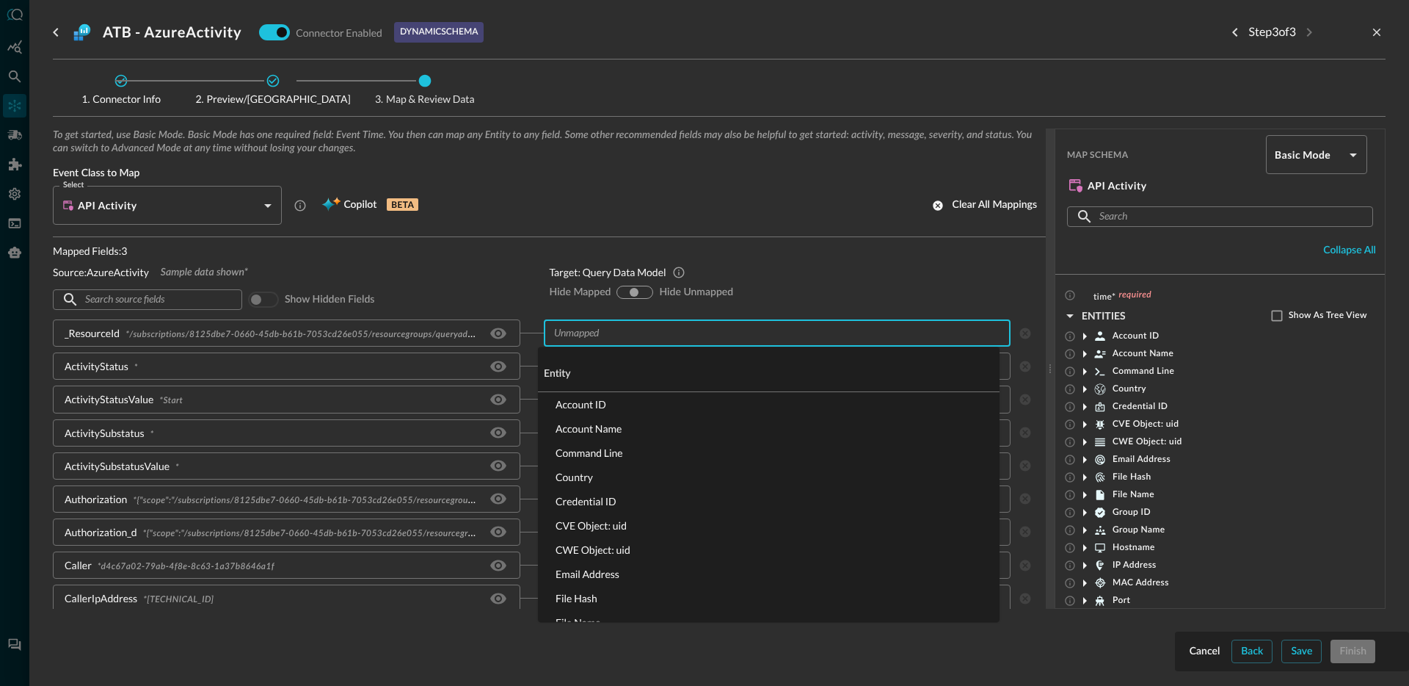
click at [631, 331] on input "text" at bounding box center [765, 333] width 435 height 18
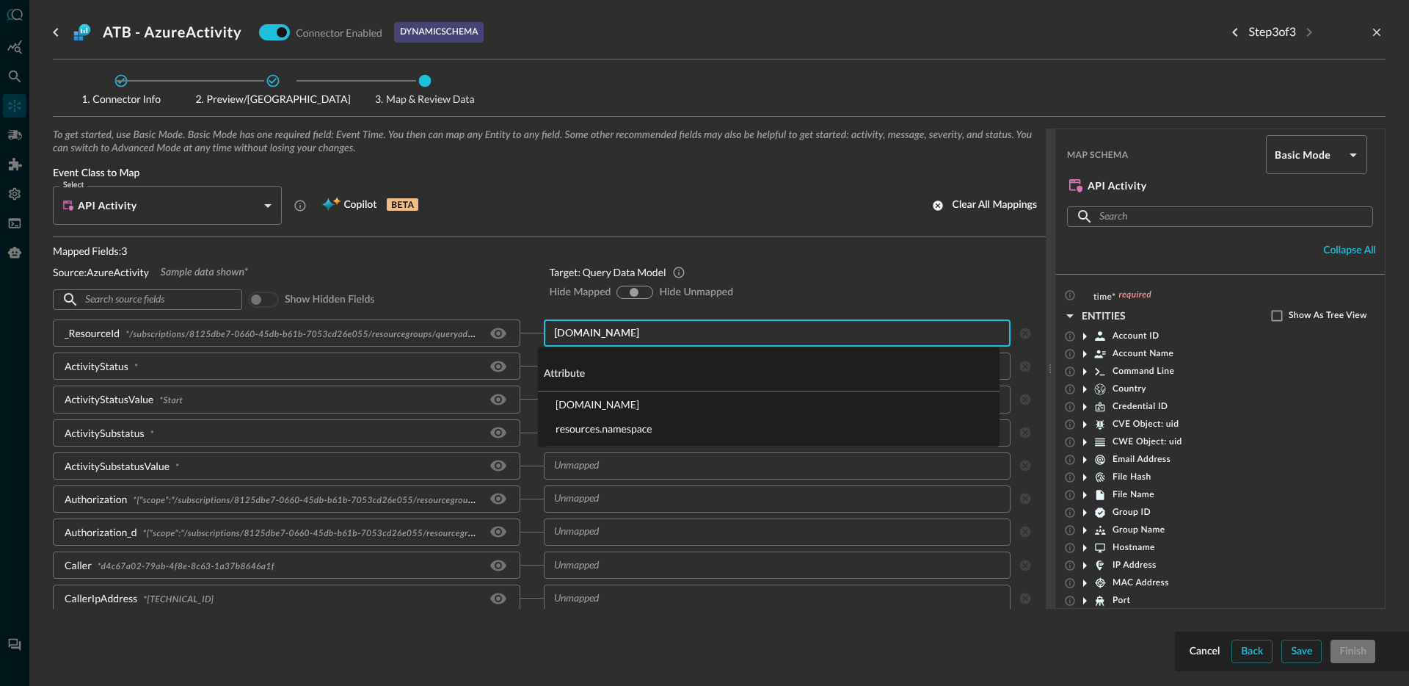
type input "resources.nam"
click at [599, 411] on li "resources.name" at bounding box center [769, 404] width 462 height 24
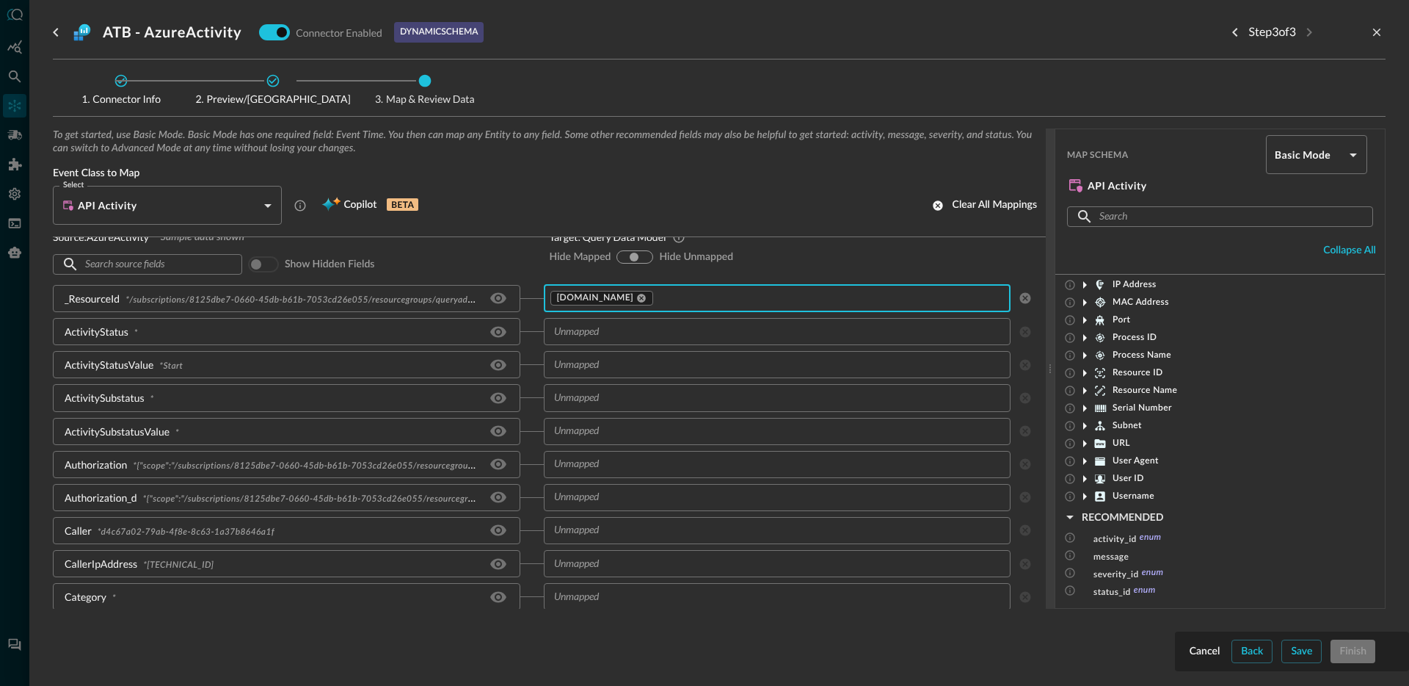
scroll to position [46, 0]
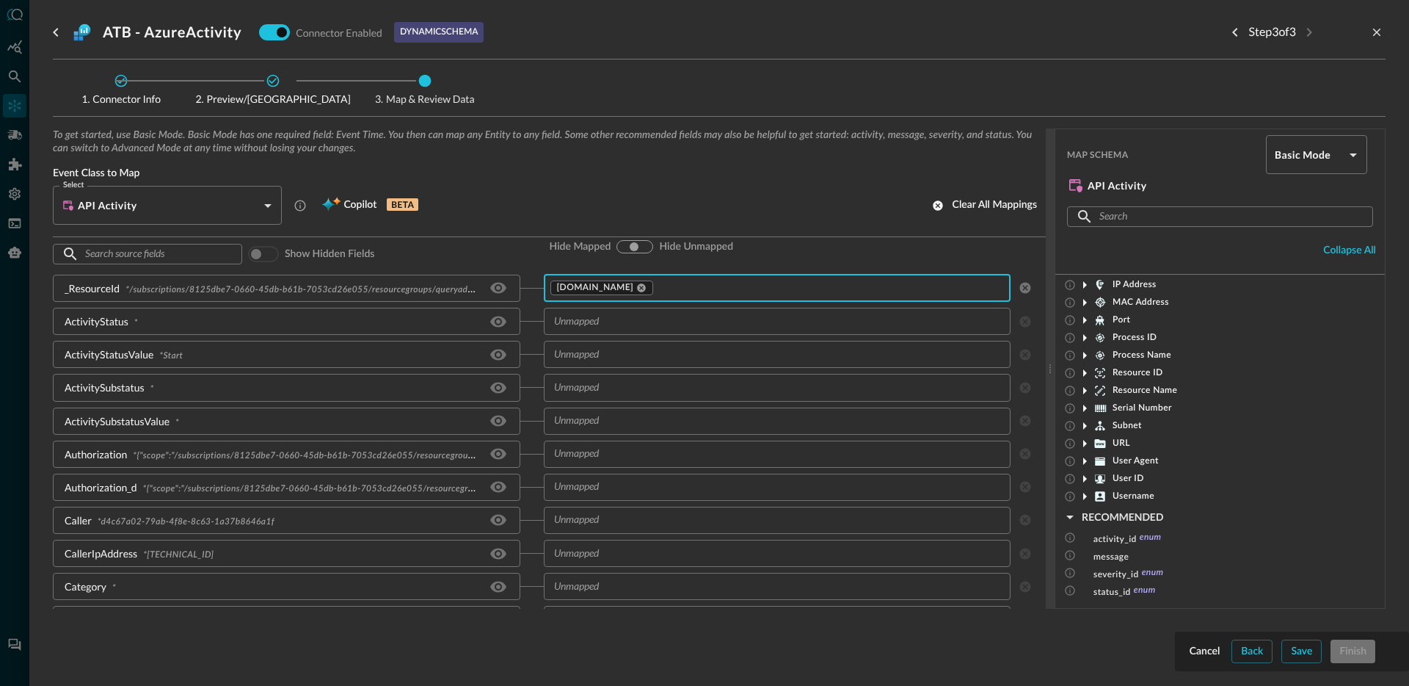
click at [606, 350] on input "text" at bounding box center [765, 354] width 435 height 18
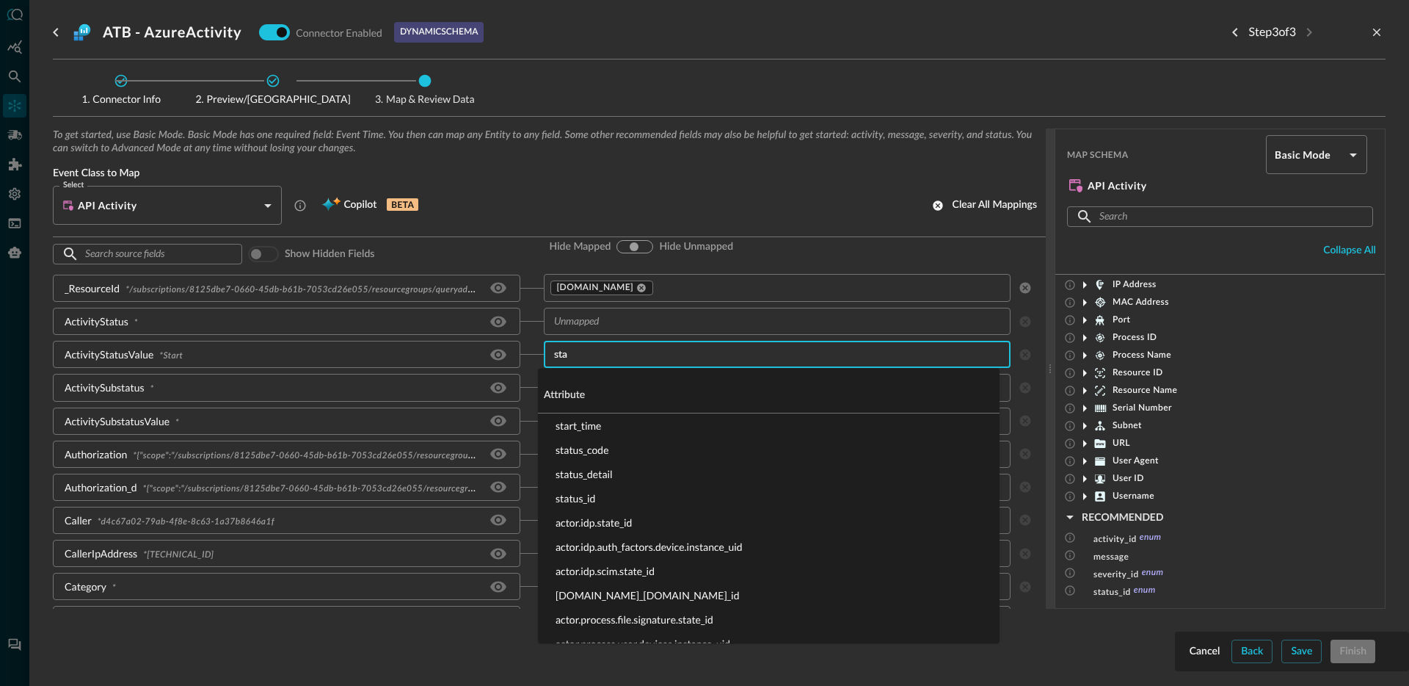
type input "stat"
click at [622, 479] on li "status_id" at bounding box center [769, 474] width 462 height 24
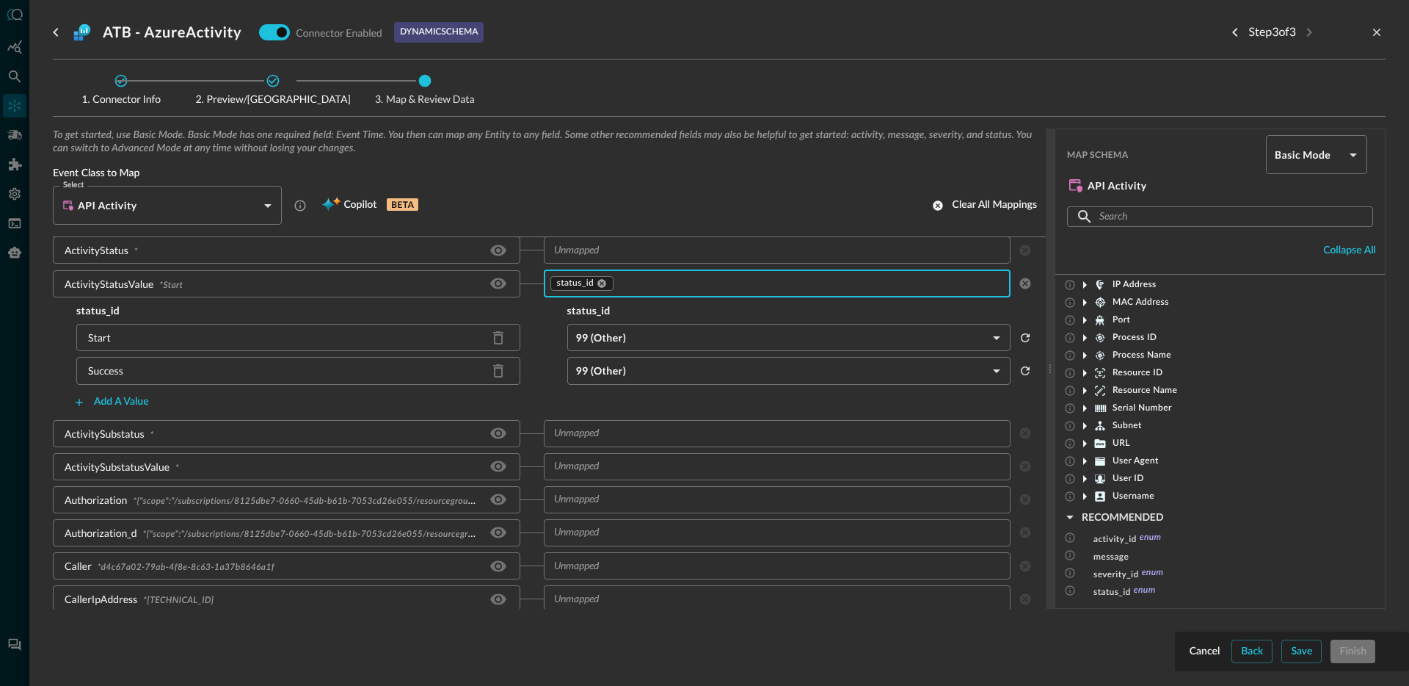
scroll to position [117, 0]
click at [648, 343] on body "Connectors JO ​ ​ Add Connector Export Connectors Cloud Infrastructure and Secu…" at bounding box center [704, 343] width 1409 height 686
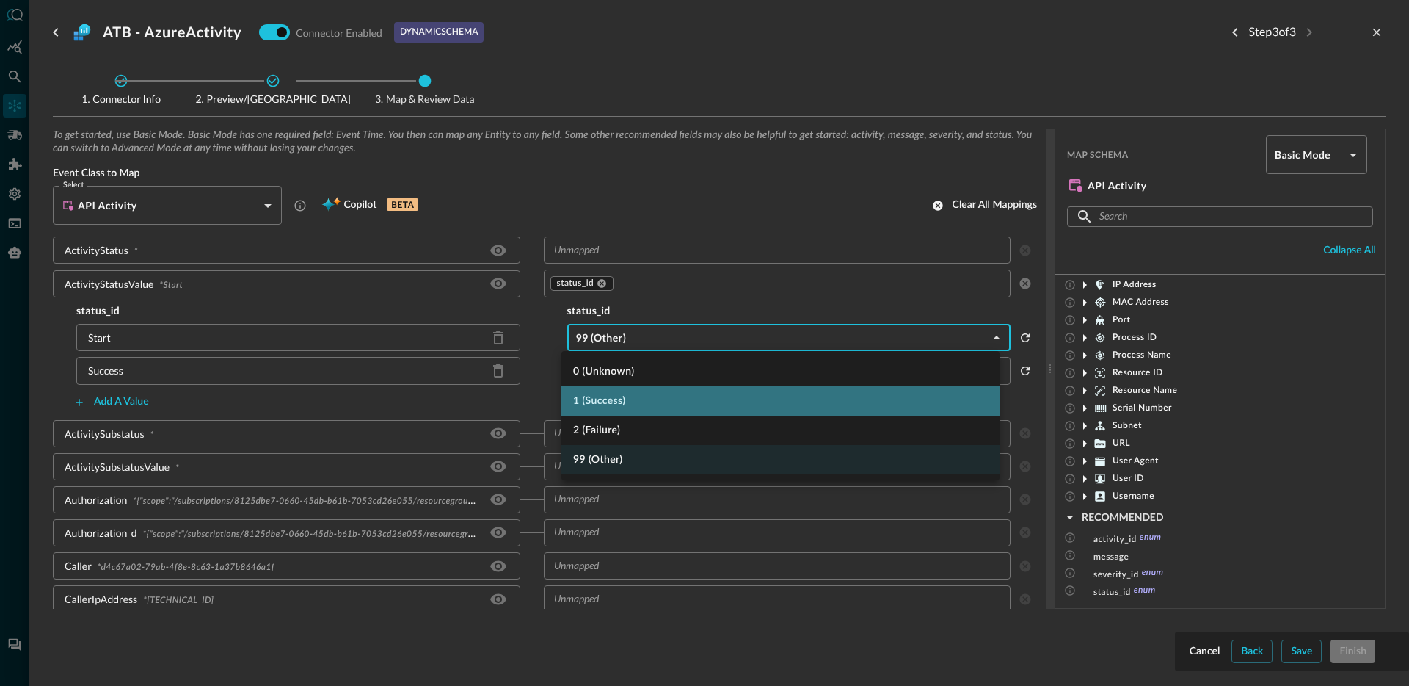
click at [624, 403] on li "1 (Success)" at bounding box center [781, 400] width 438 height 29
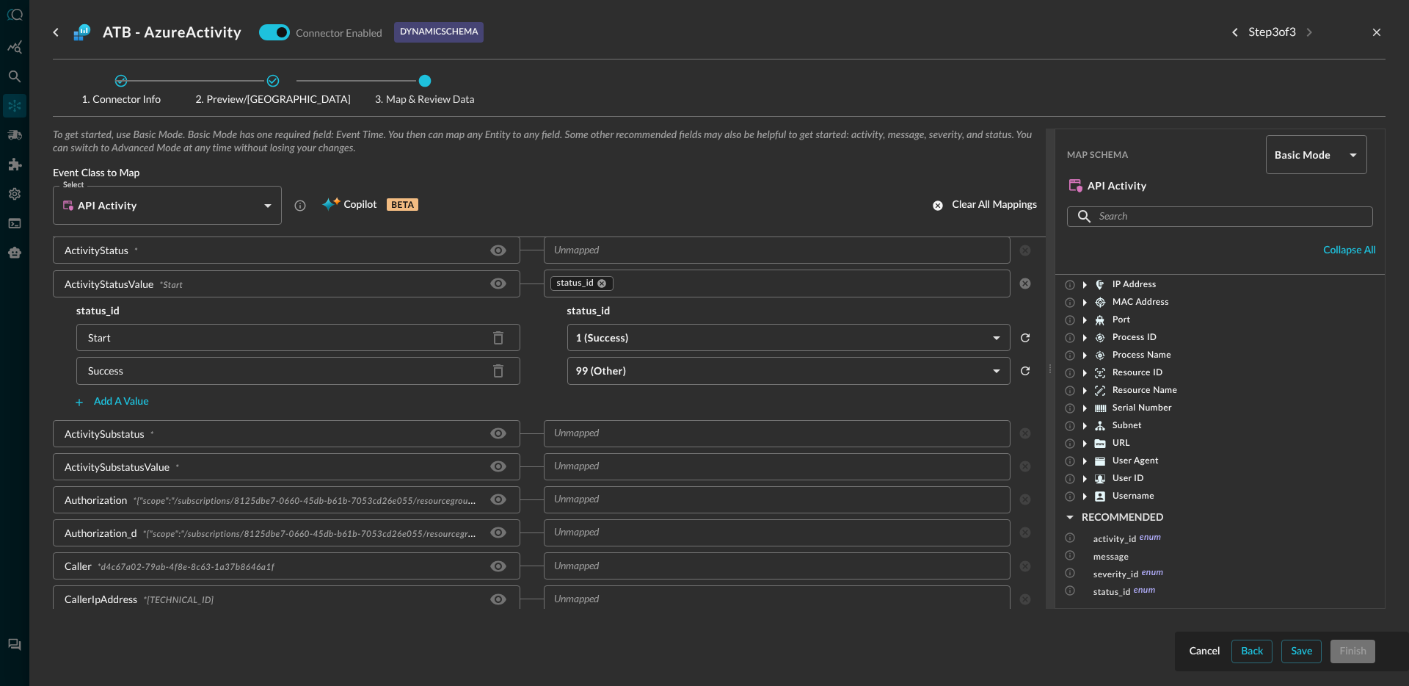
click at [649, 371] on body "Connectors JO ​ ​ Add Connector Export Connectors Cloud Infrastructure and Secu…" at bounding box center [704, 343] width 1409 height 686
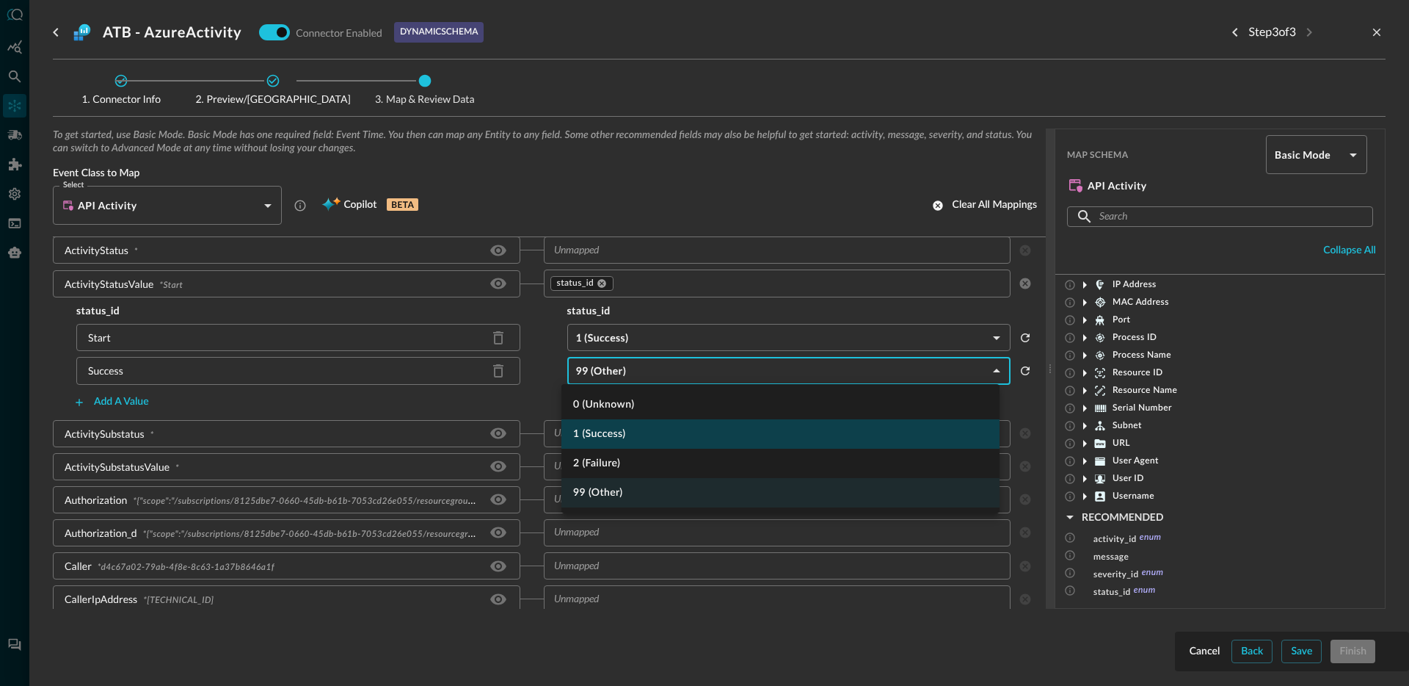
click at [620, 422] on li "1 (Success)" at bounding box center [781, 433] width 438 height 29
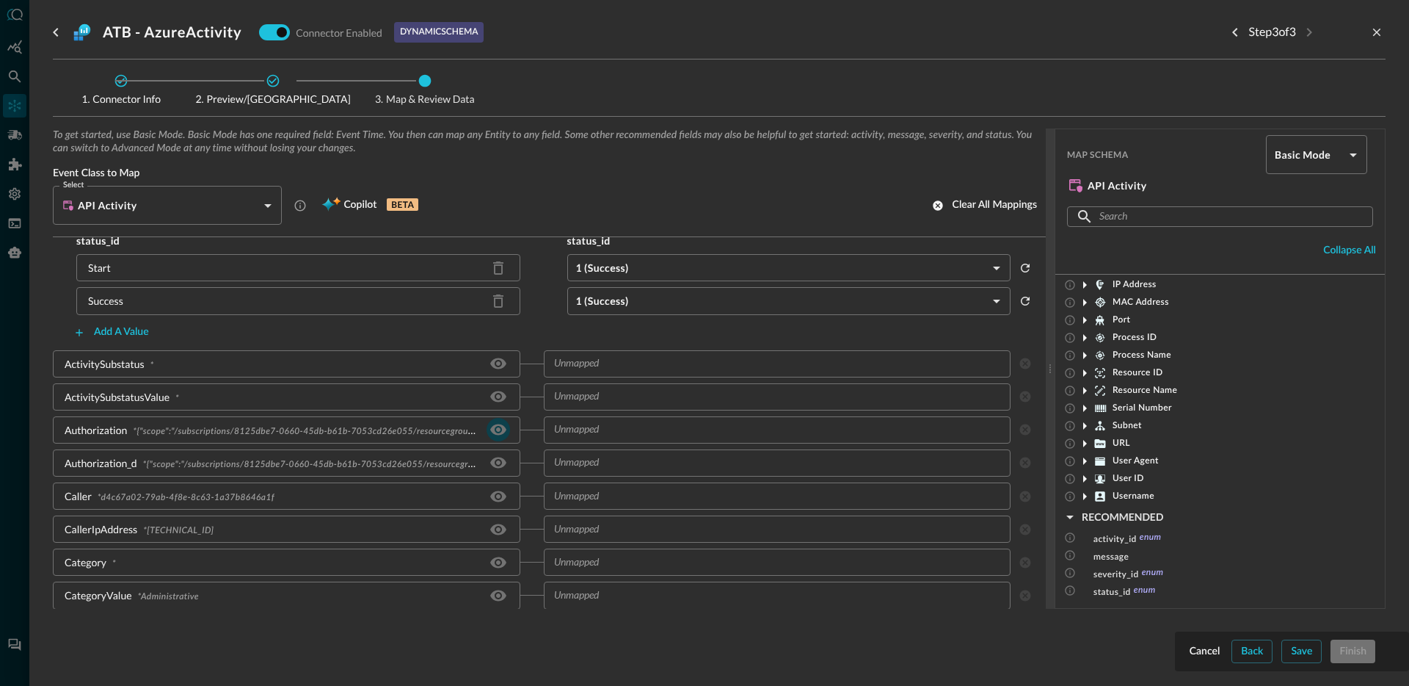
scroll to position [237, 0]
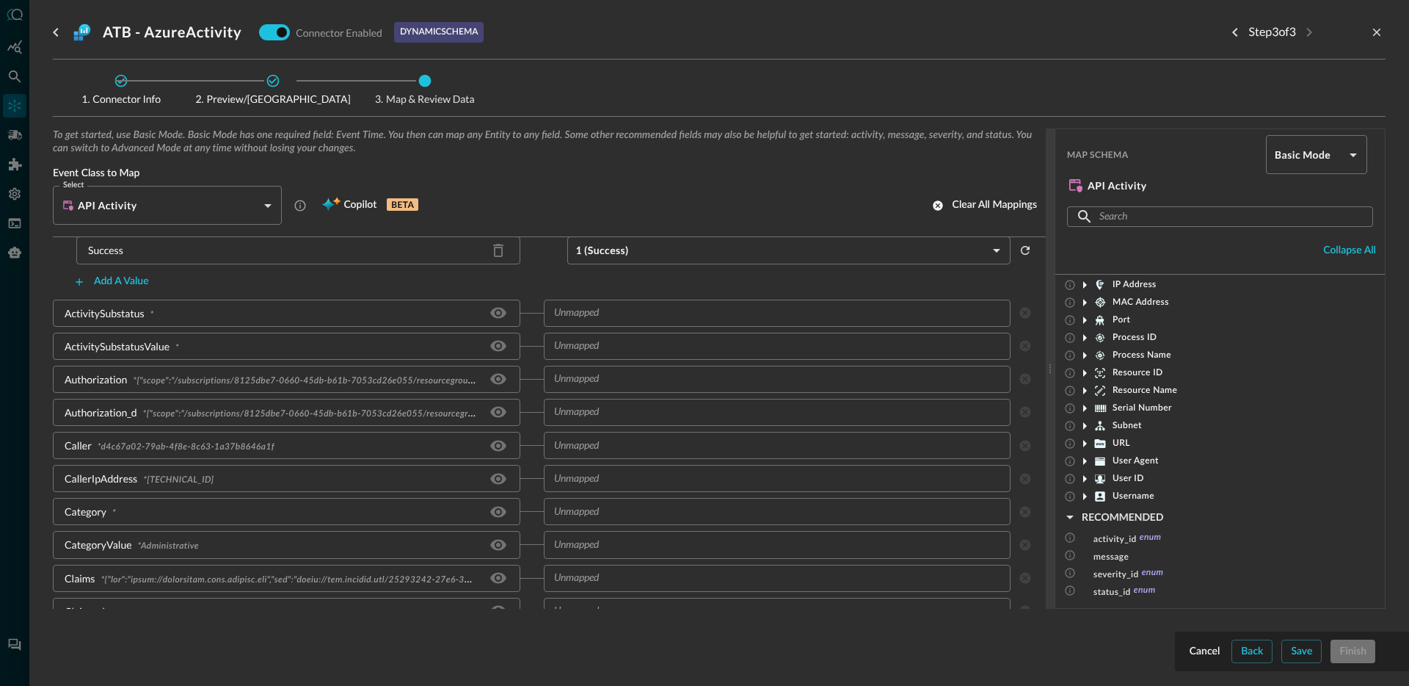
click at [618, 479] on input "text" at bounding box center [765, 478] width 435 height 18
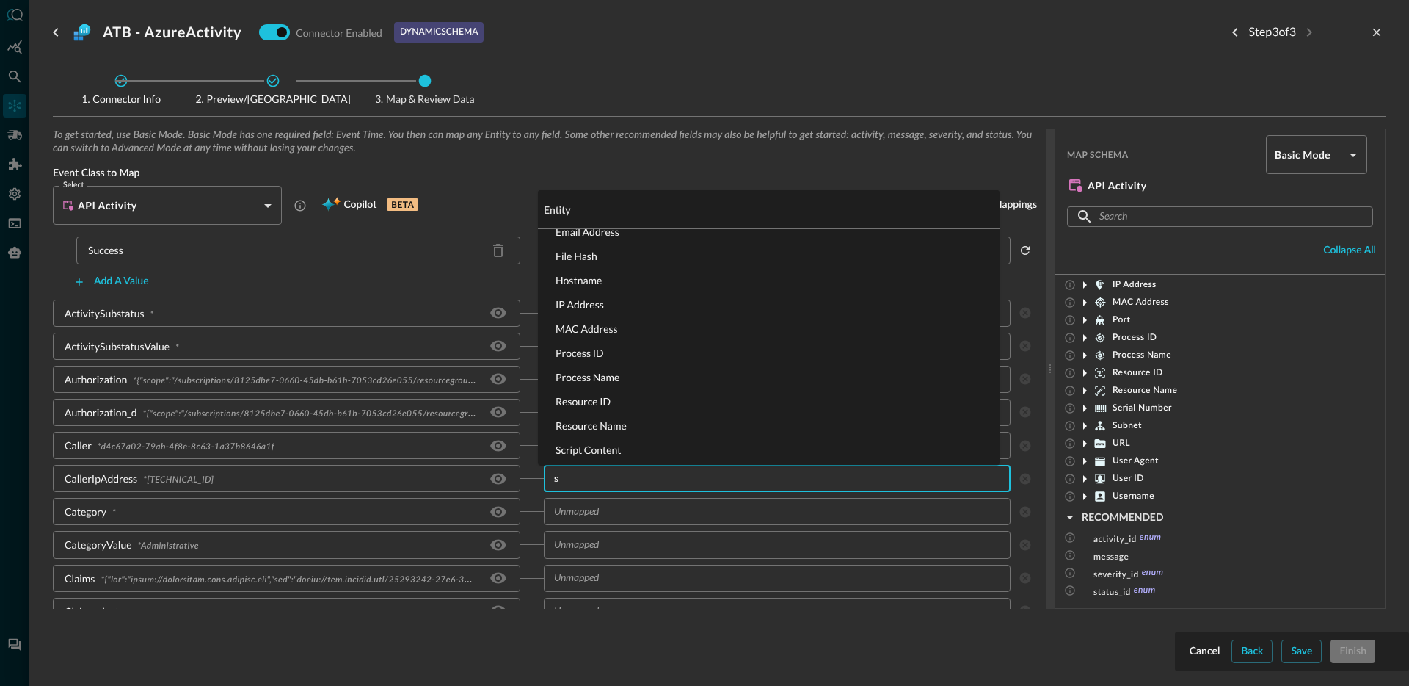
scroll to position [0, 0]
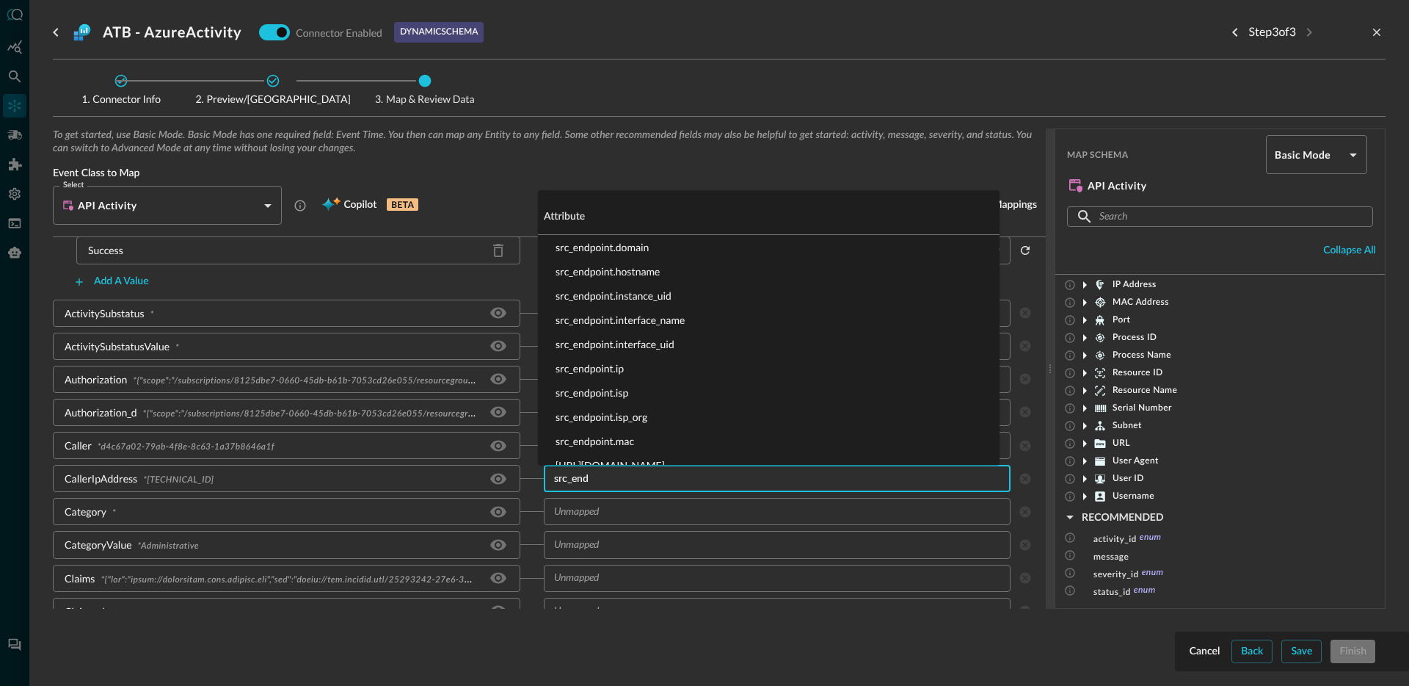
type input "src_endp"
click at [606, 363] on li "src_endpoint.ip" at bounding box center [769, 368] width 462 height 24
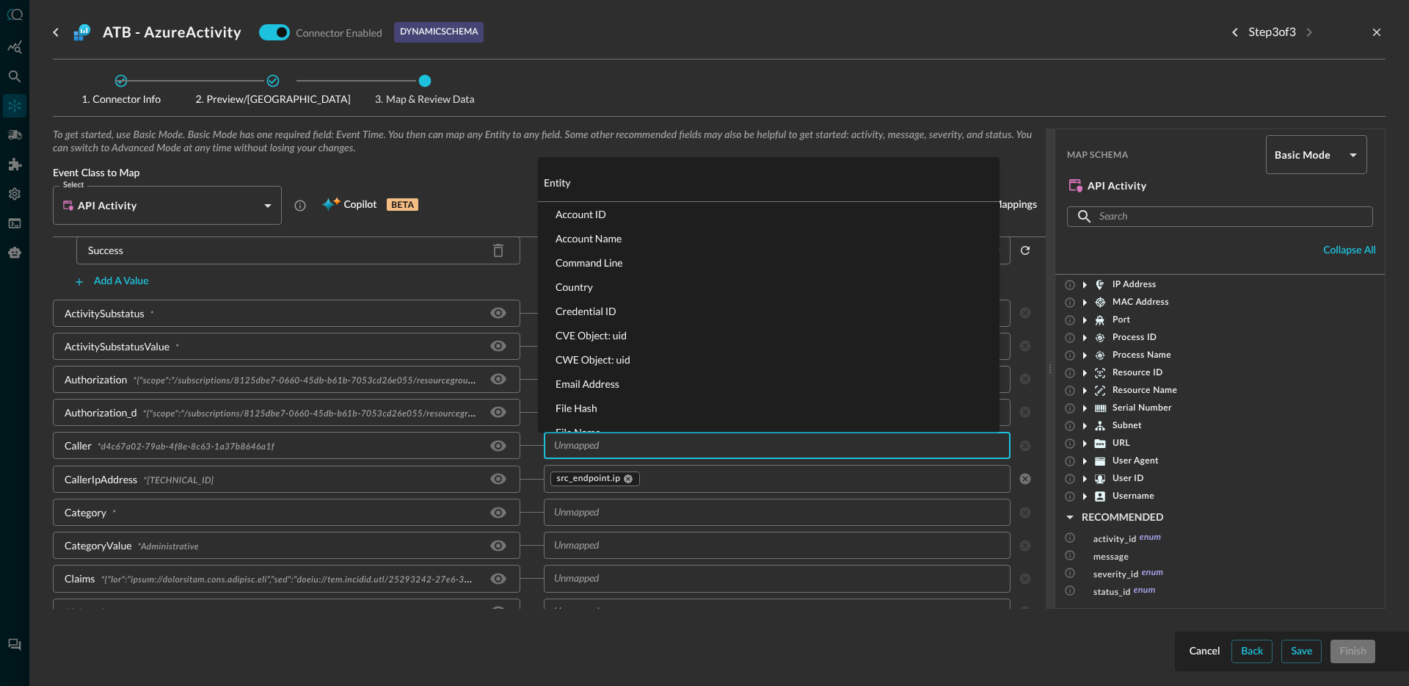
click at [626, 451] on input "text" at bounding box center [765, 445] width 435 height 18
type input "u"
type input "actor.user.u"
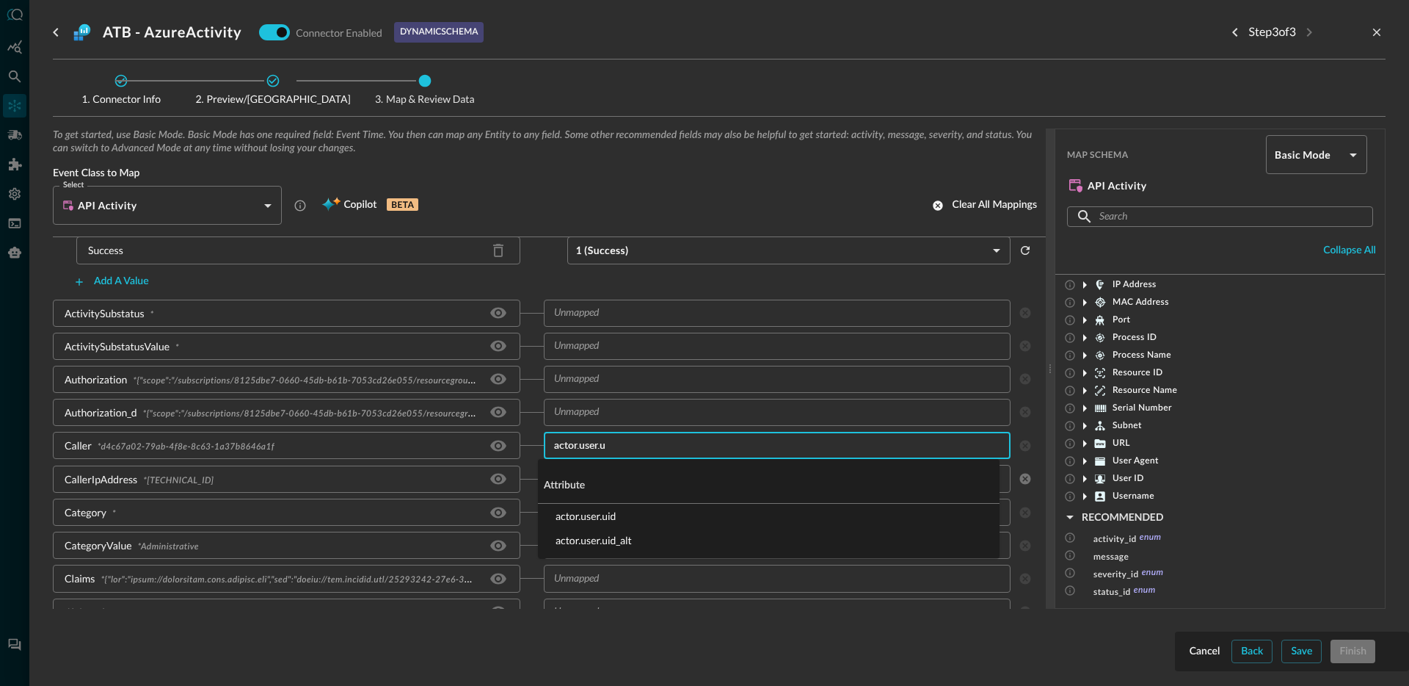
click at [605, 519] on li "actor.user.uid" at bounding box center [769, 516] width 462 height 24
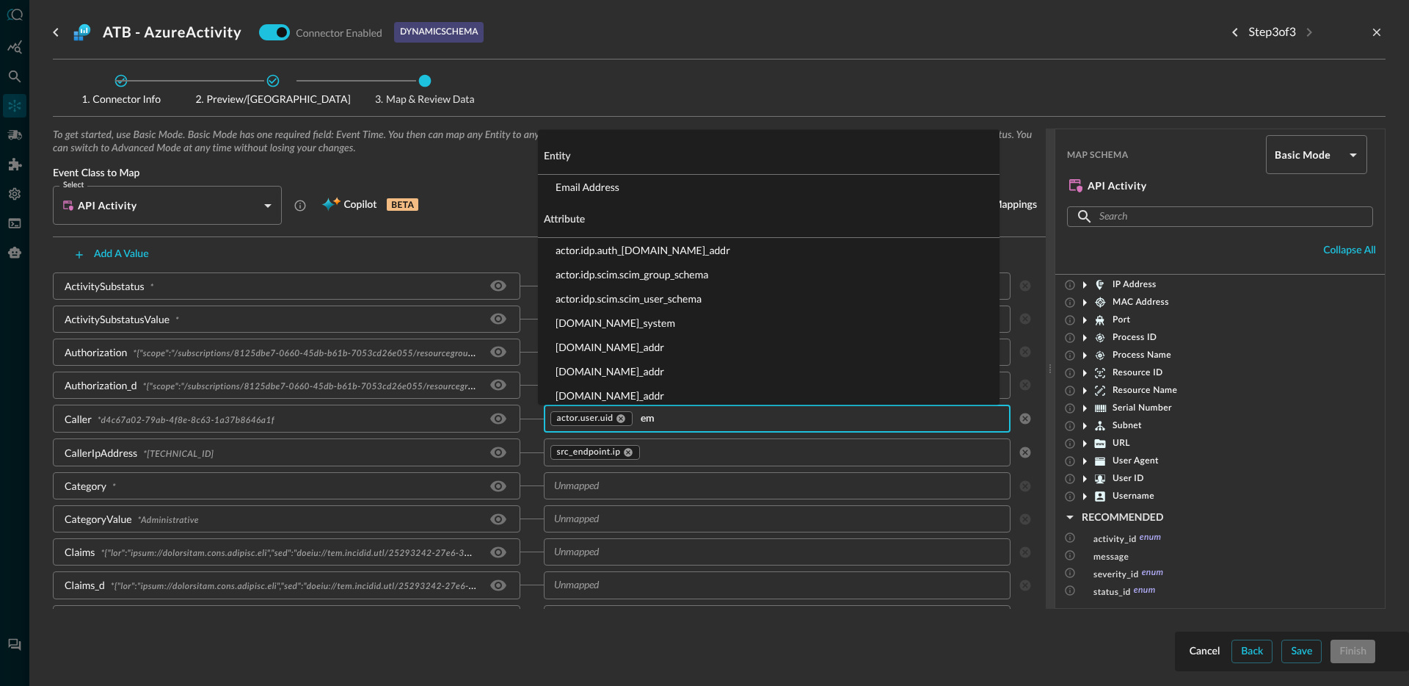
type input "ema"
click at [600, 187] on li "Email Address" at bounding box center [769, 187] width 462 height 24
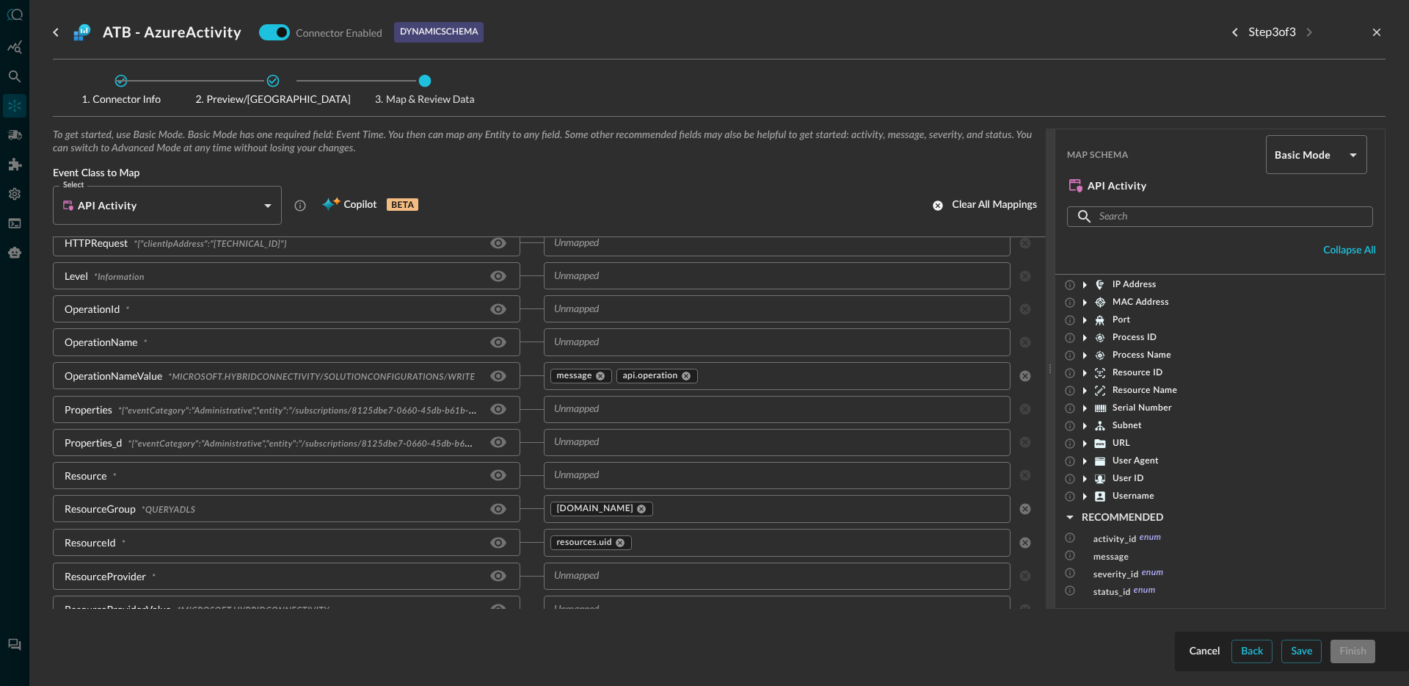
scroll to position [952, 0]
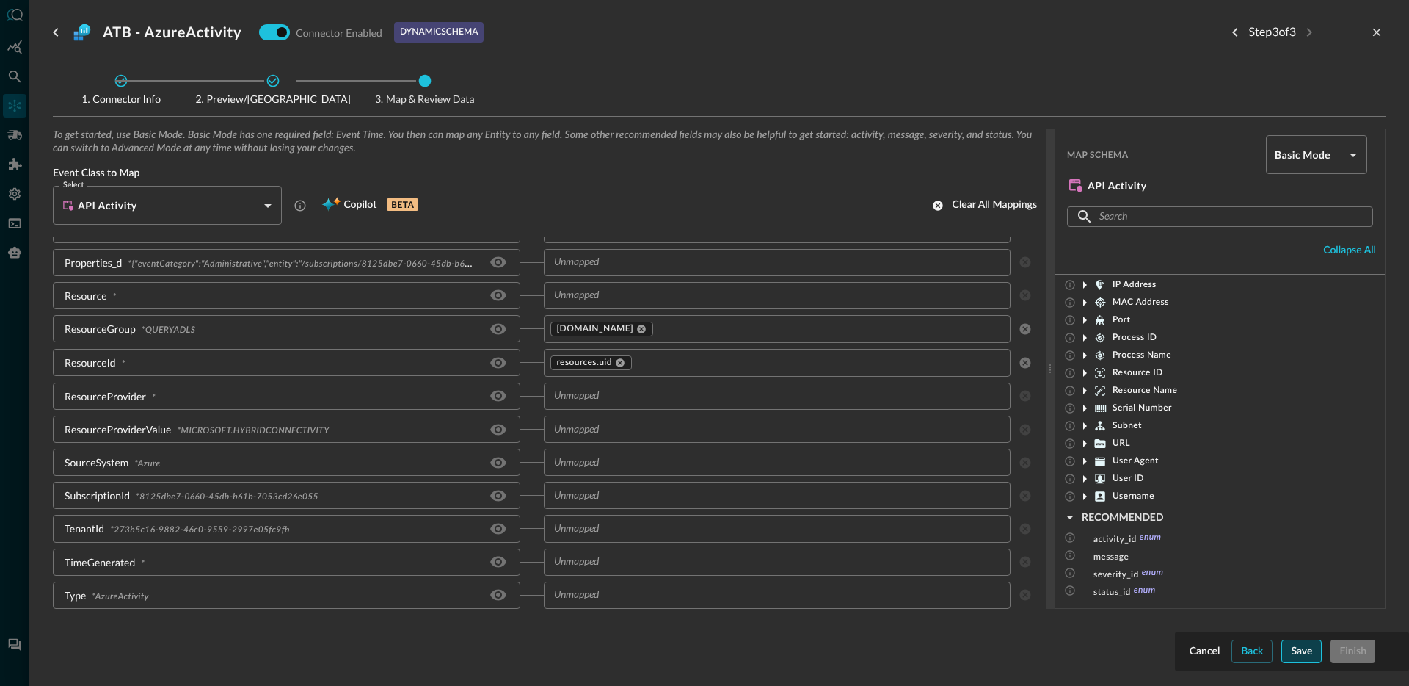
click at [1310, 654] on button "Save" at bounding box center [1302, 650] width 40 height 23
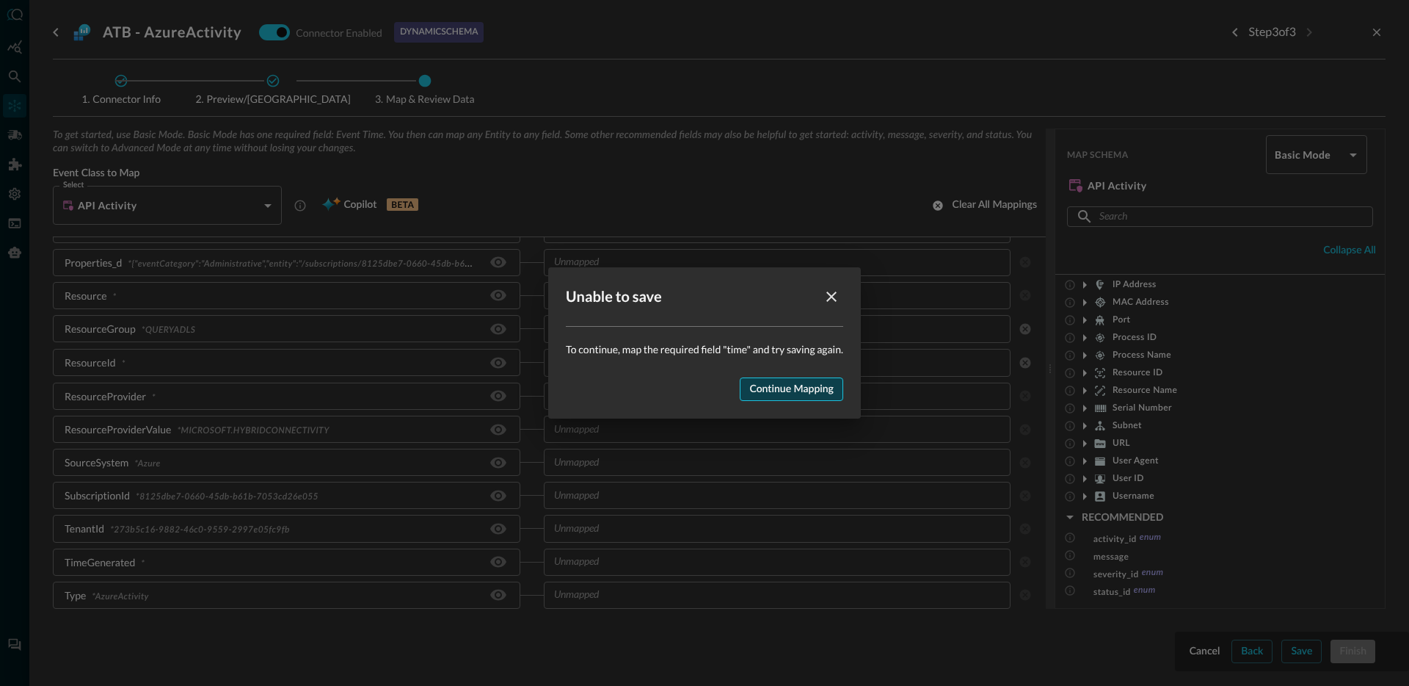
click at [801, 385] on button "Continue mapping" at bounding box center [791, 388] width 103 height 23
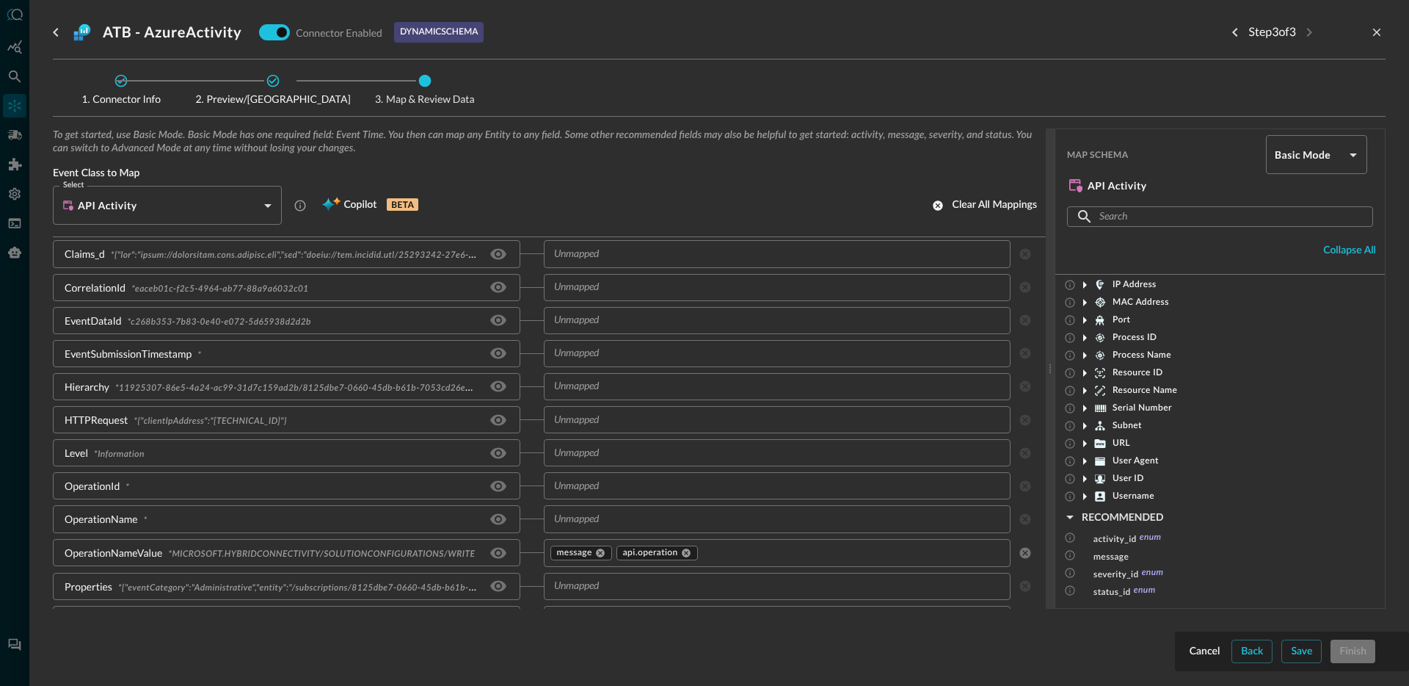
scroll to position [592, 0]
click at [618, 354] on input "text" at bounding box center [765, 356] width 435 height 18
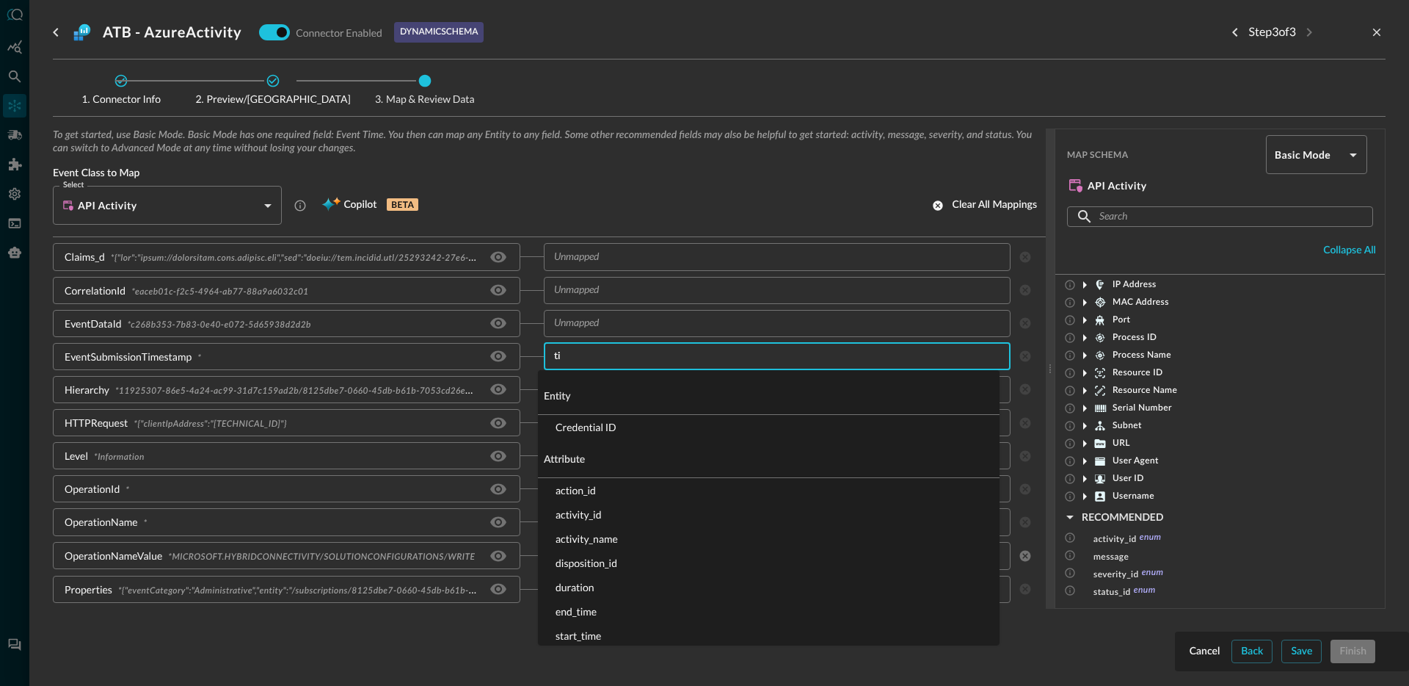
type input "tim"
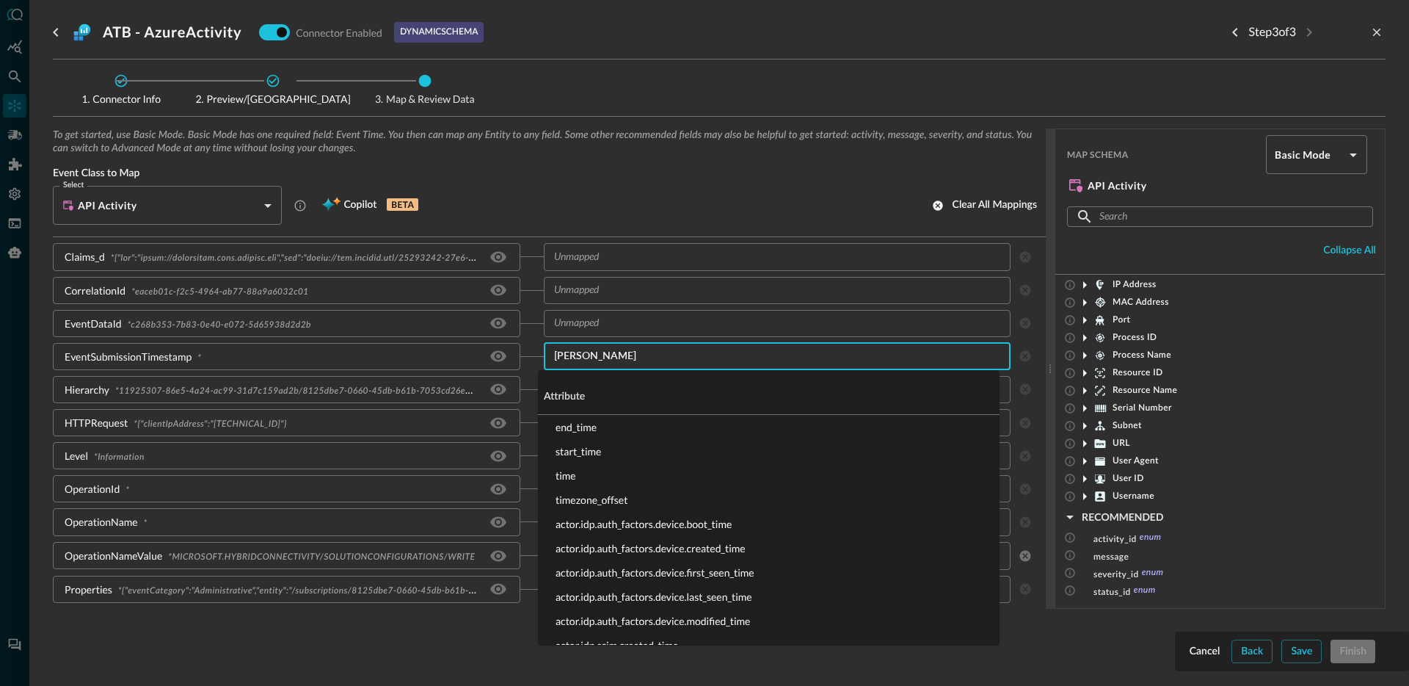
click at [587, 474] on li "time" at bounding box center [769, 475] width 462 height 24
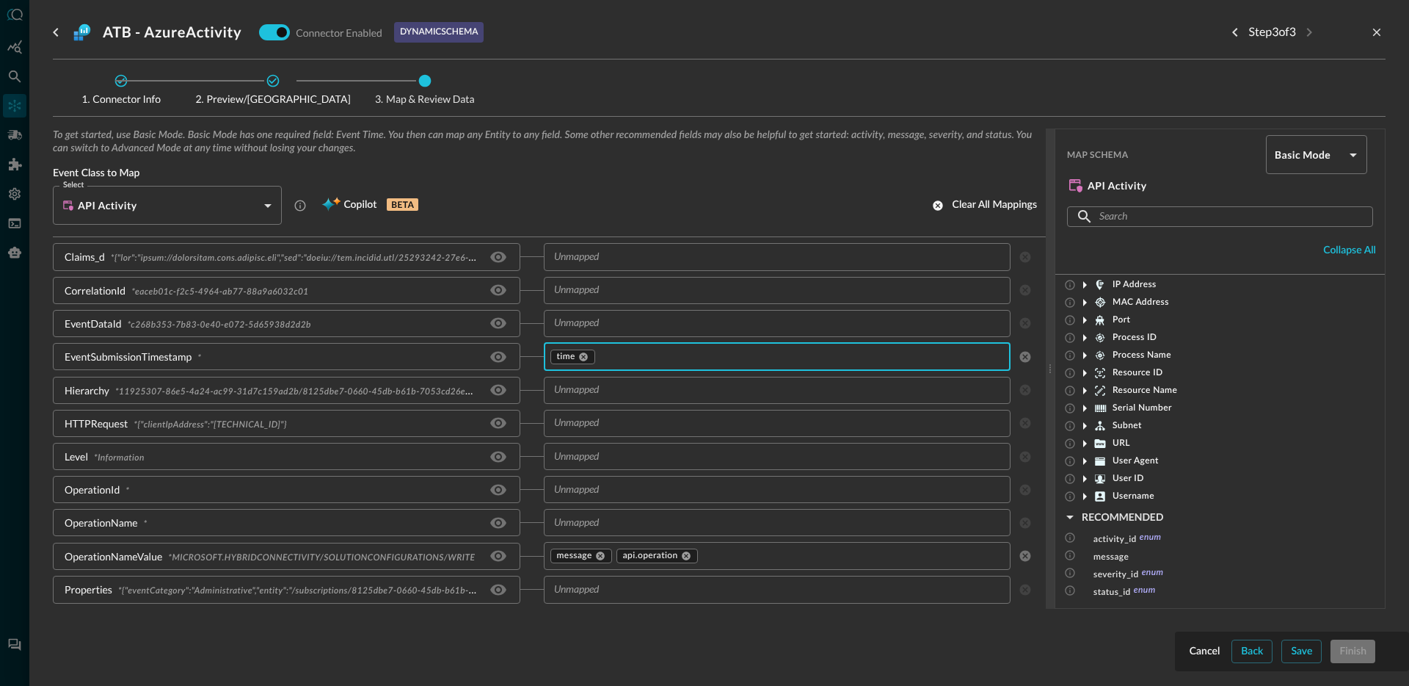
click at [1302, 654] on button "Save" at bounding box center [1302, 650] width 40 height 23
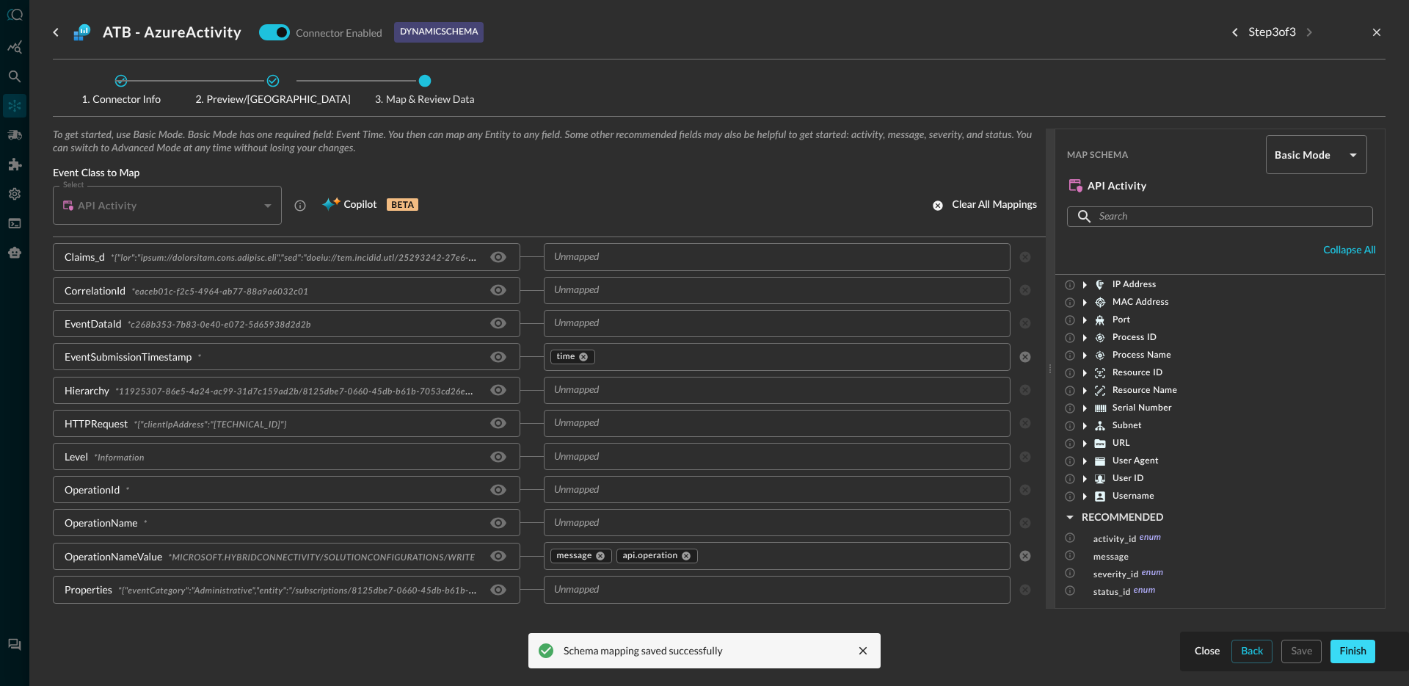
click at [1357, 653] on button "Finish" at bounding box center [1353, 650] width 45 height 23
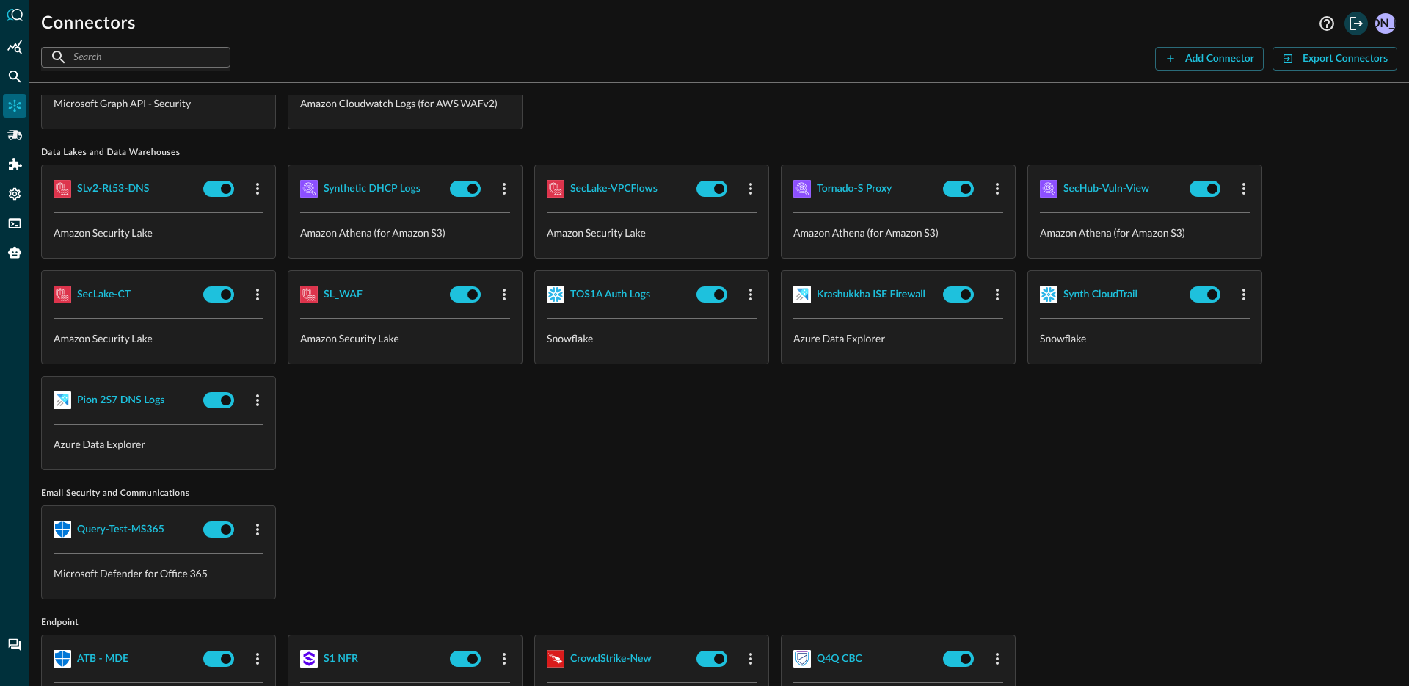
click at [1358, 35] on button "Logout" at bounding box center [1356, 23] width 23 height 23
